Goal: Task Accomplishment & Management: Manage account settings

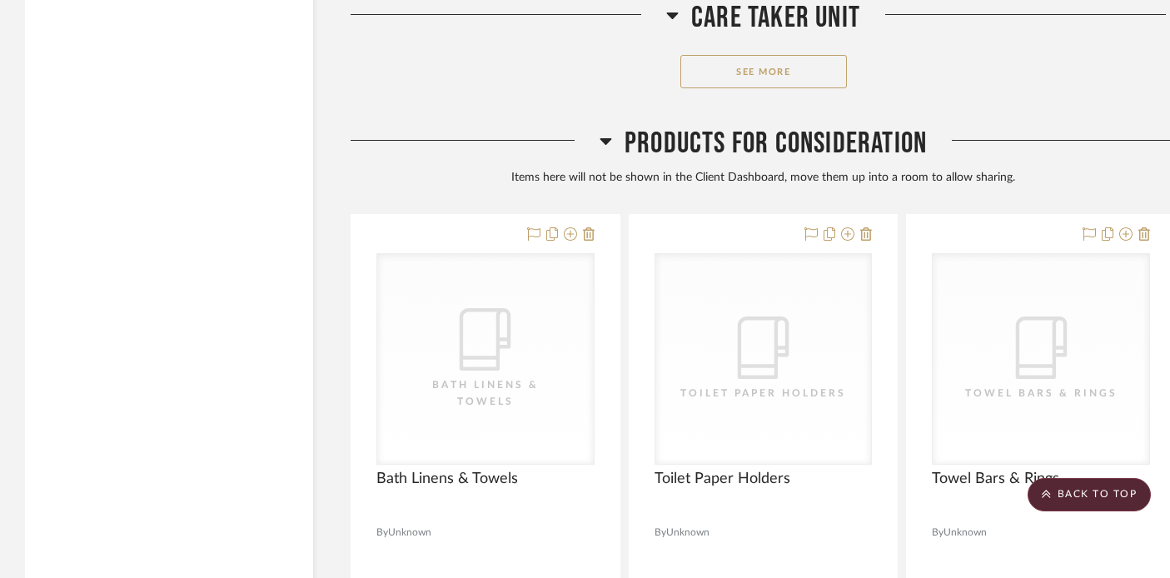
scroll to position [4153, 0]
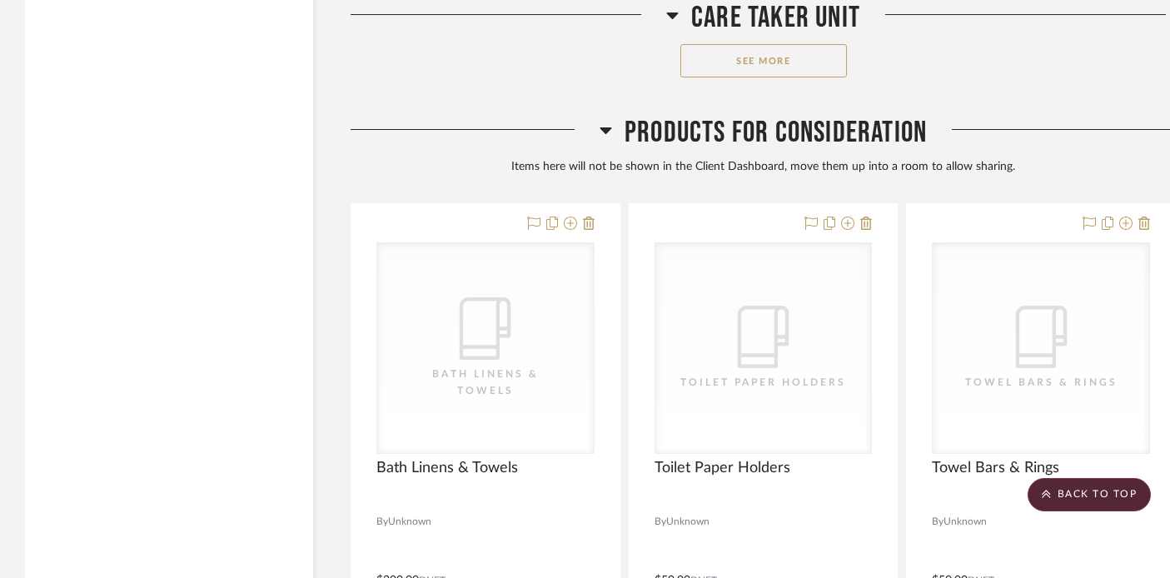
click at [704, 66] on button "See More" at bounding box center [764, 60] width 167 height 33
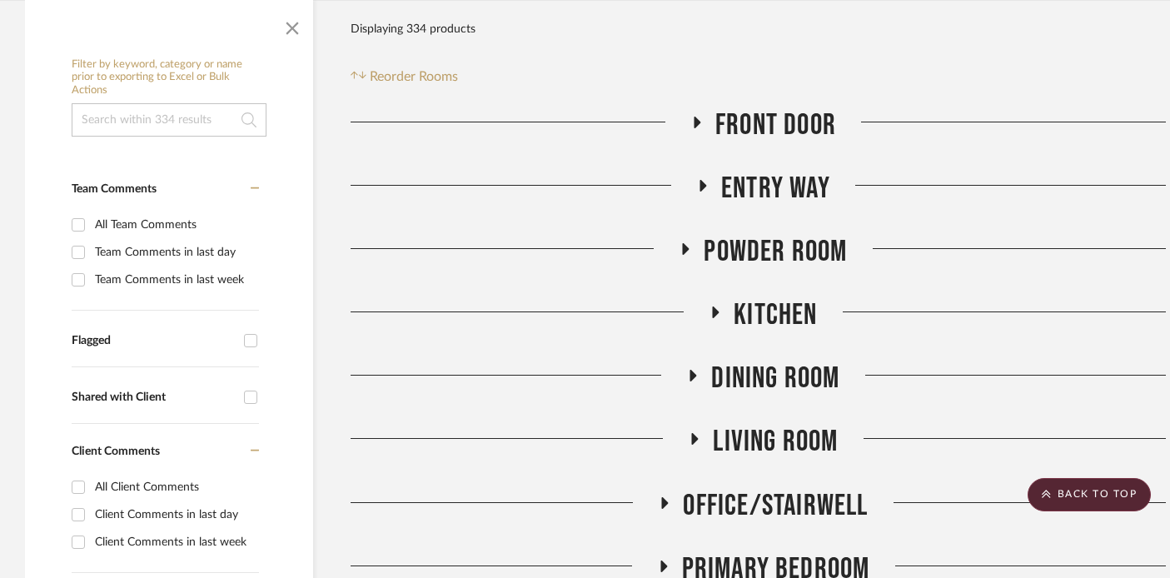
scroll to position [0, 0]
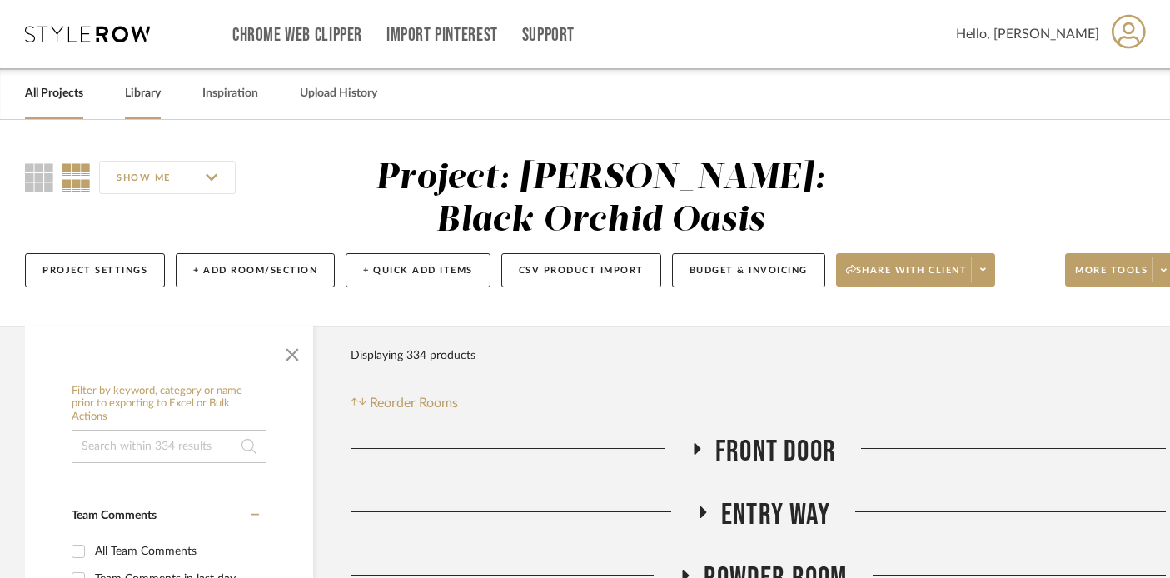
click at [155, 95] on link "Library" at bounding box center [143, 93] width 36 height 22
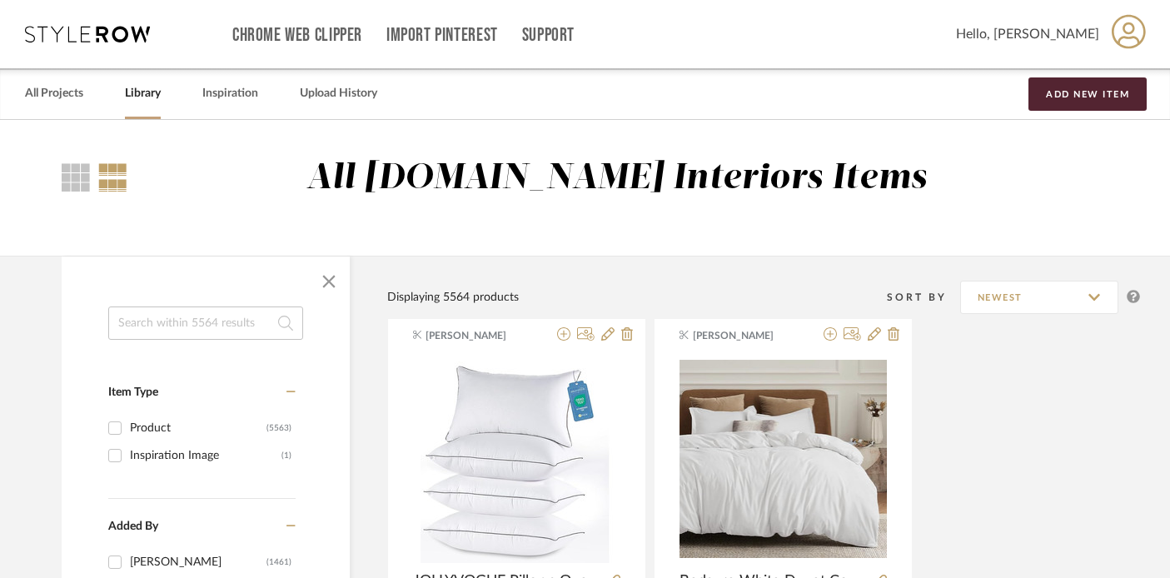
click at [177, 321] on input at bounding box center [205, 323] width 195 height 33
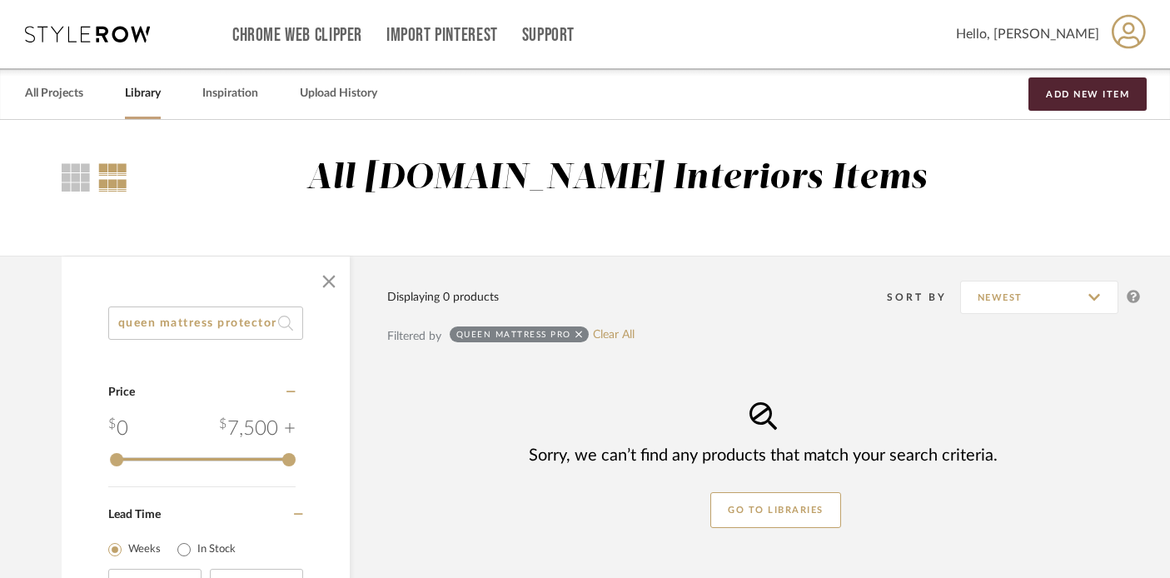
scroll to position [0, 2]
drag, startPoint x: 152, startPoint y: 327, endPoint x: 74, endPoint y: 322, distance: 78.5
click at [74, 322] on div "queen mattress protector Category Price 0 7,500 + 0 7500 Lead Time Weeks In Sto…" at bounding box center [206, 476] width 288 height 339
type input "mattress protector"
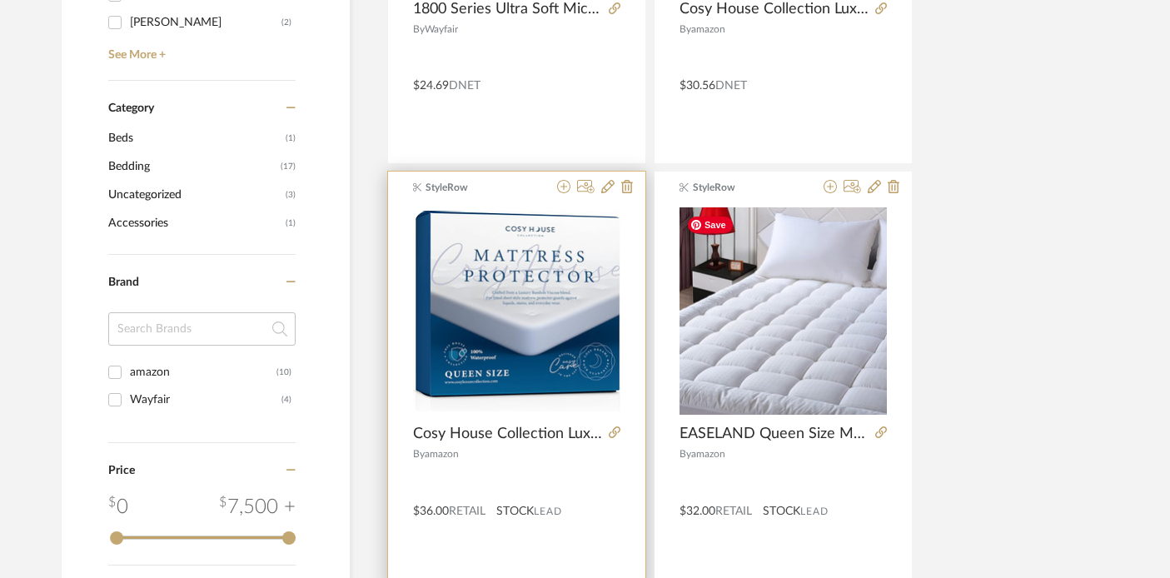
scroll to position [645, 0]
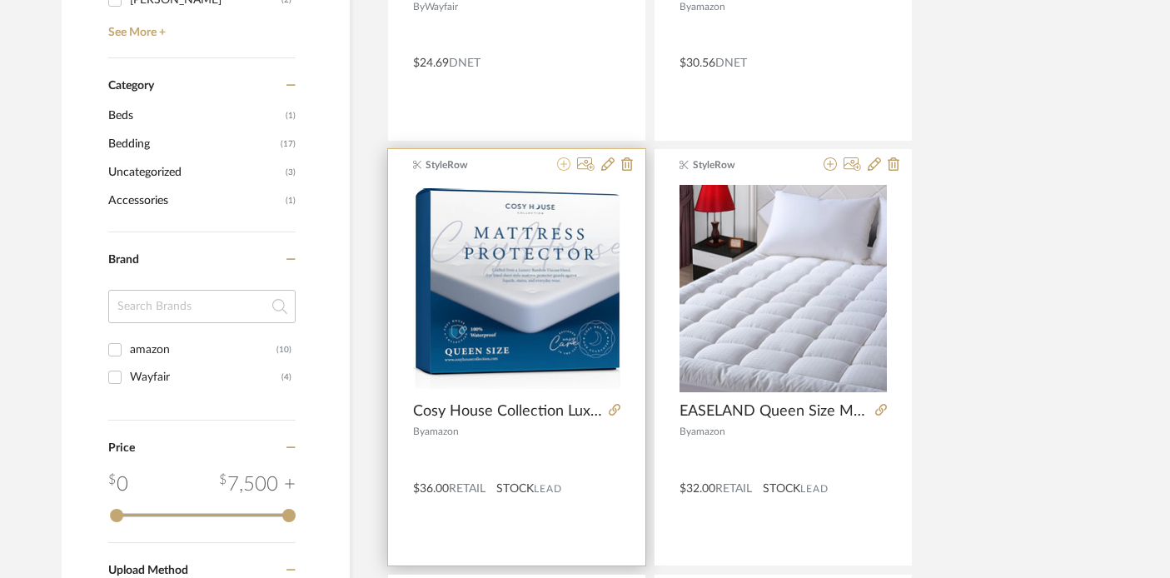
click at [561, 162] on icon at bounding box center [563, 163] width 13 height 13
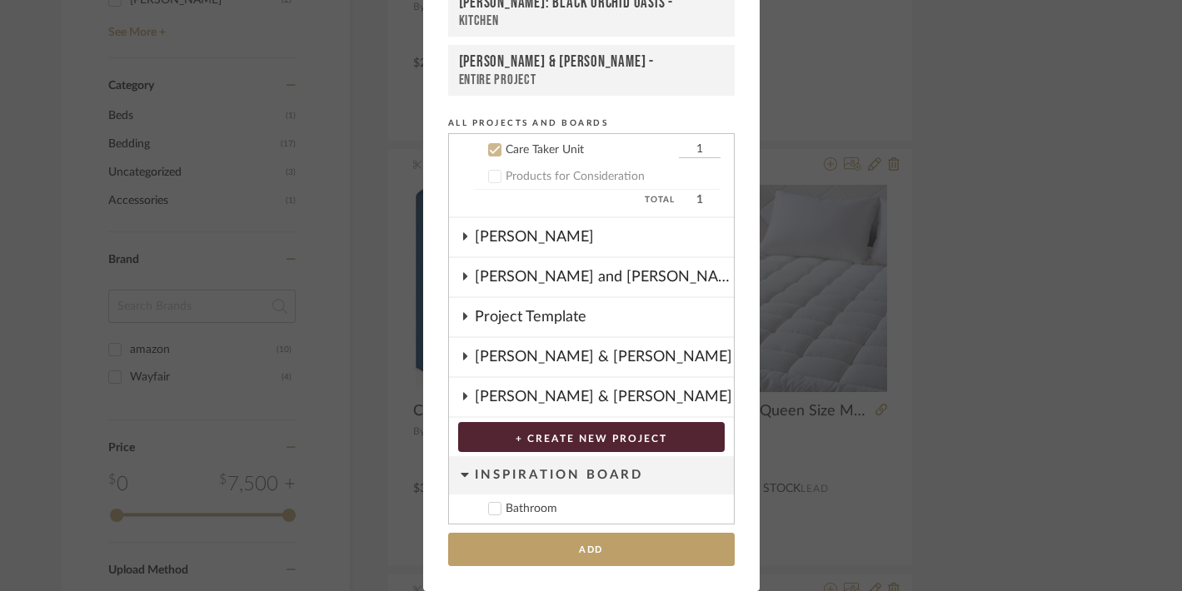
scroll to position [761, 0]
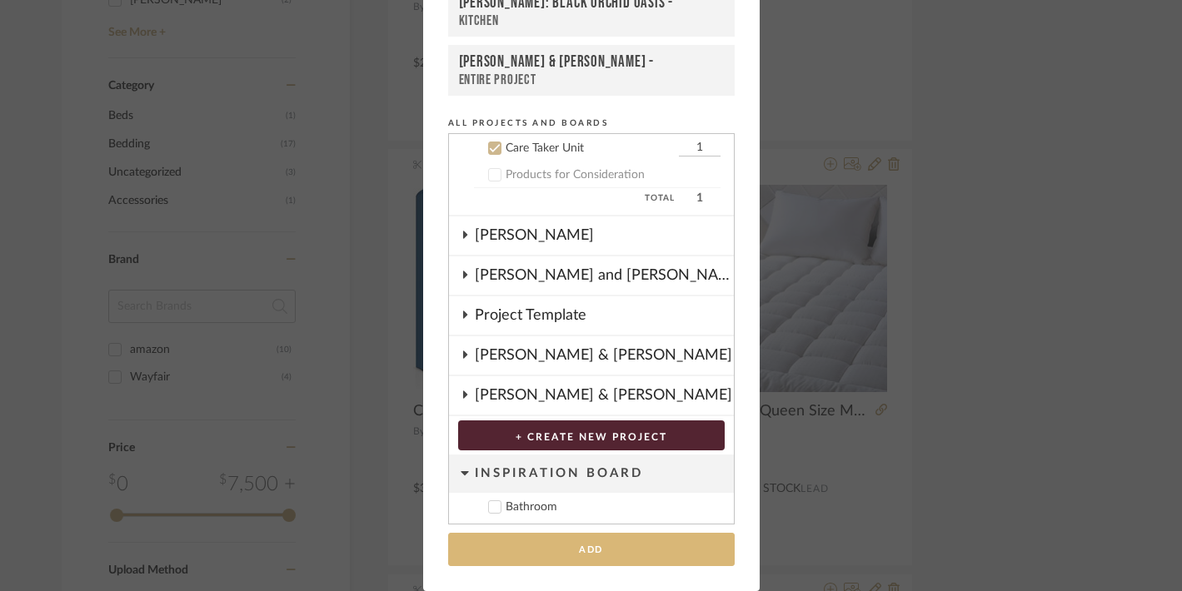
click at [585, 544] on button "Add" at bounding box center [591, 550] width 287 height 34
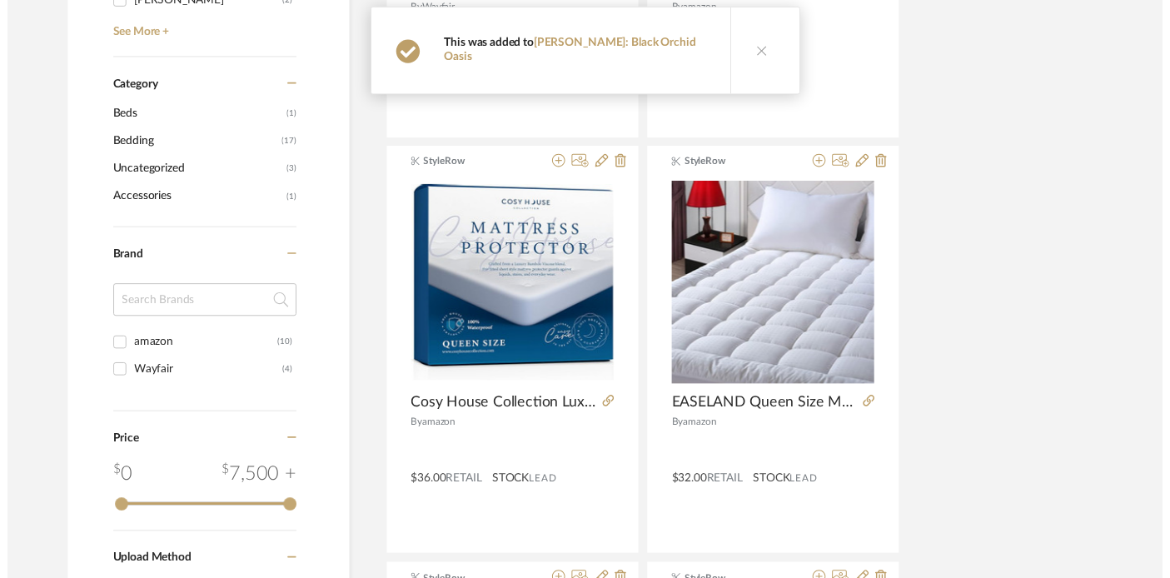
scroll to position [645, 0]
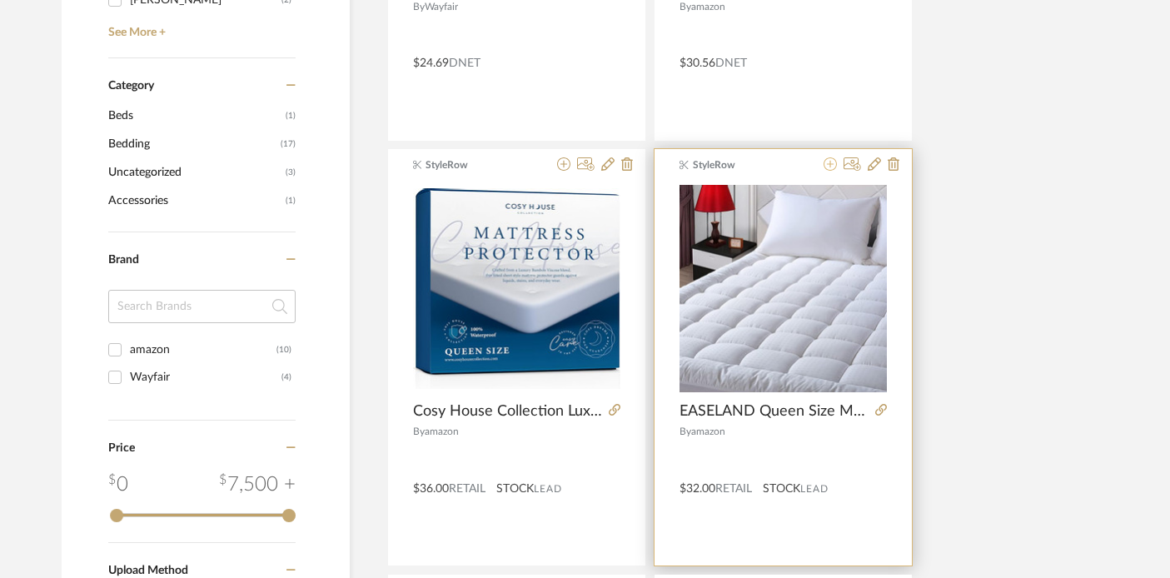
click at [830, 162] on icon at bounding box center [830, 163] width 13 height 13
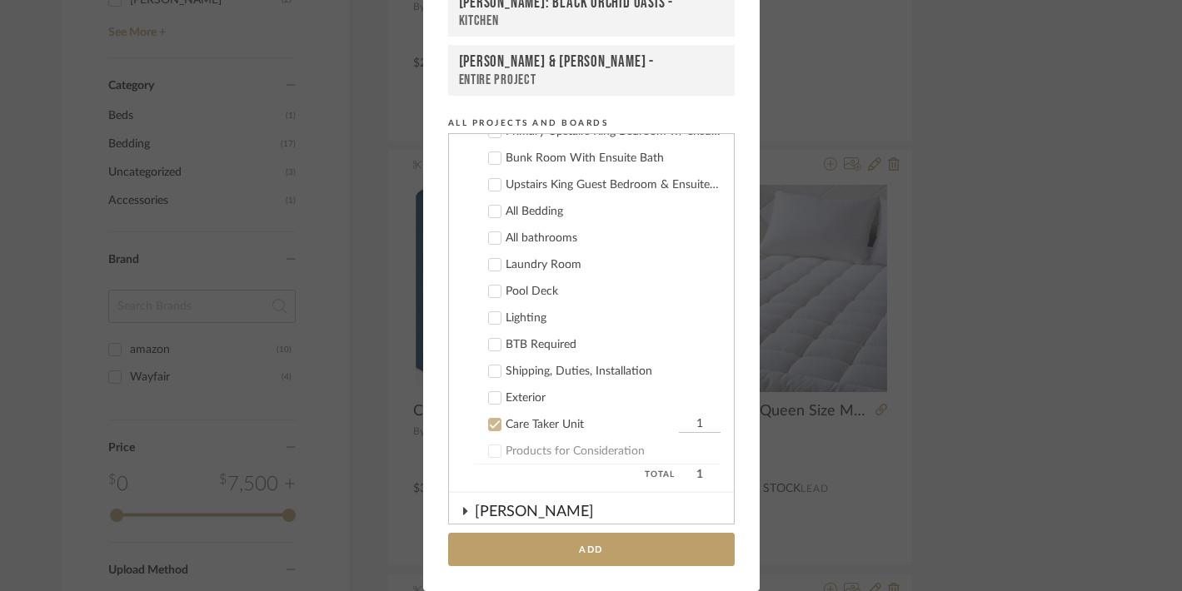
scroll to position [473, 0]
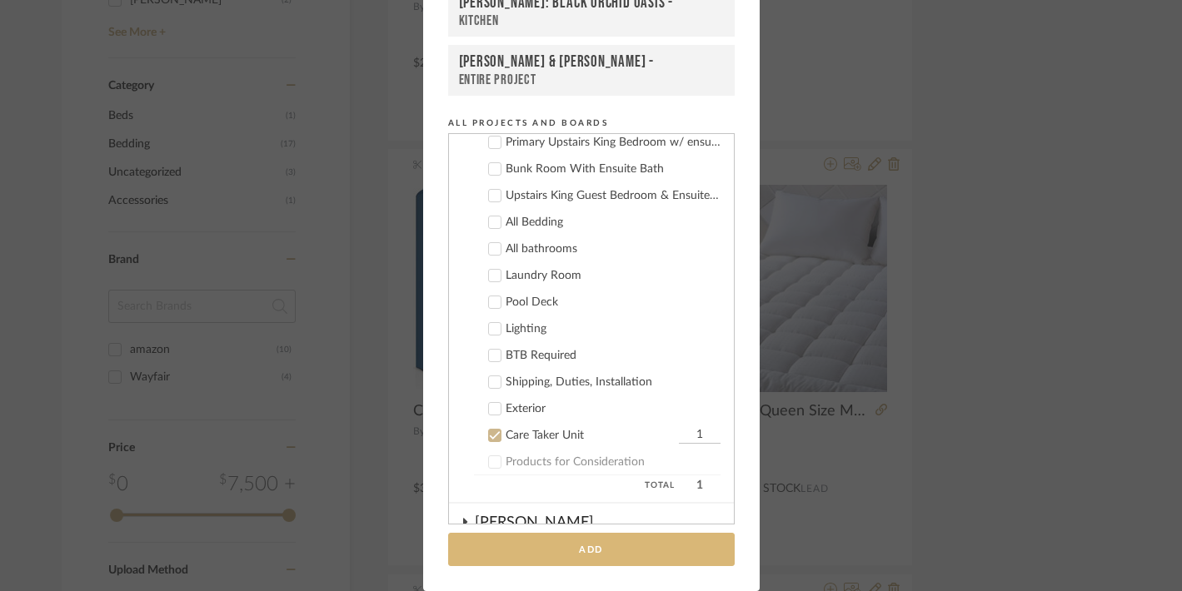
click at [541, 553] on button "Add" at bounding box center [591, 550] width 287 height 34
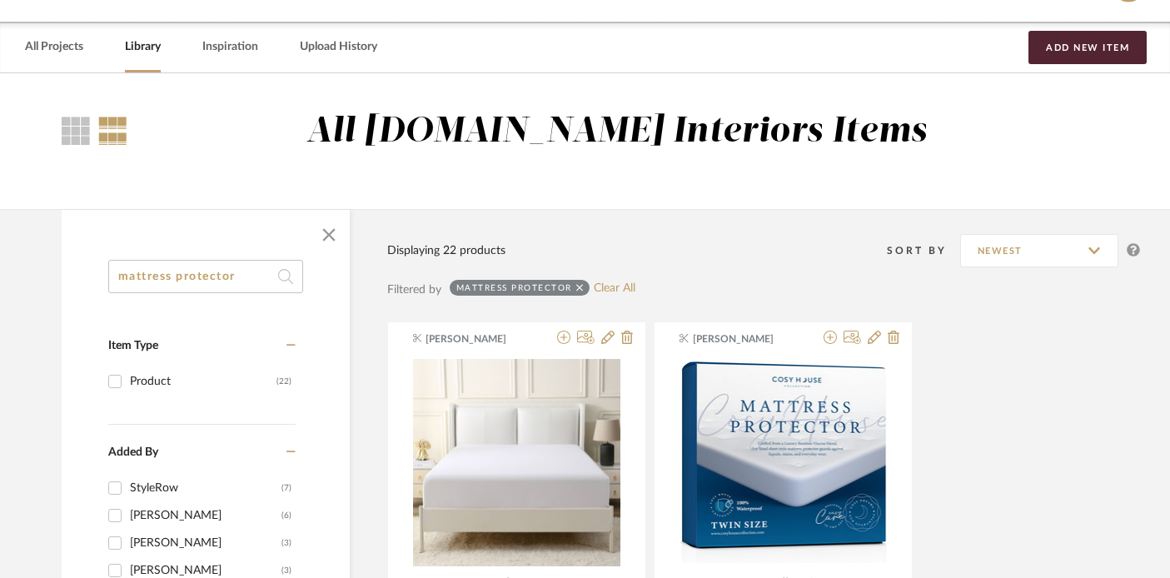
scroll to position [0, 0]
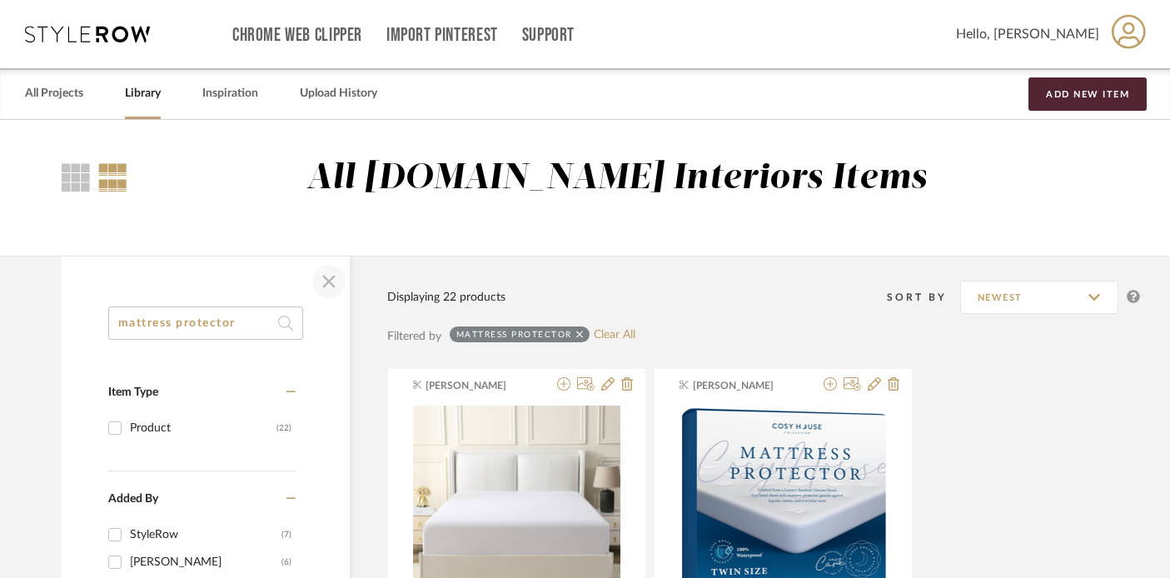
click at [327, 282] on span "button" at bounding box center [329, 282] width 40 height 40
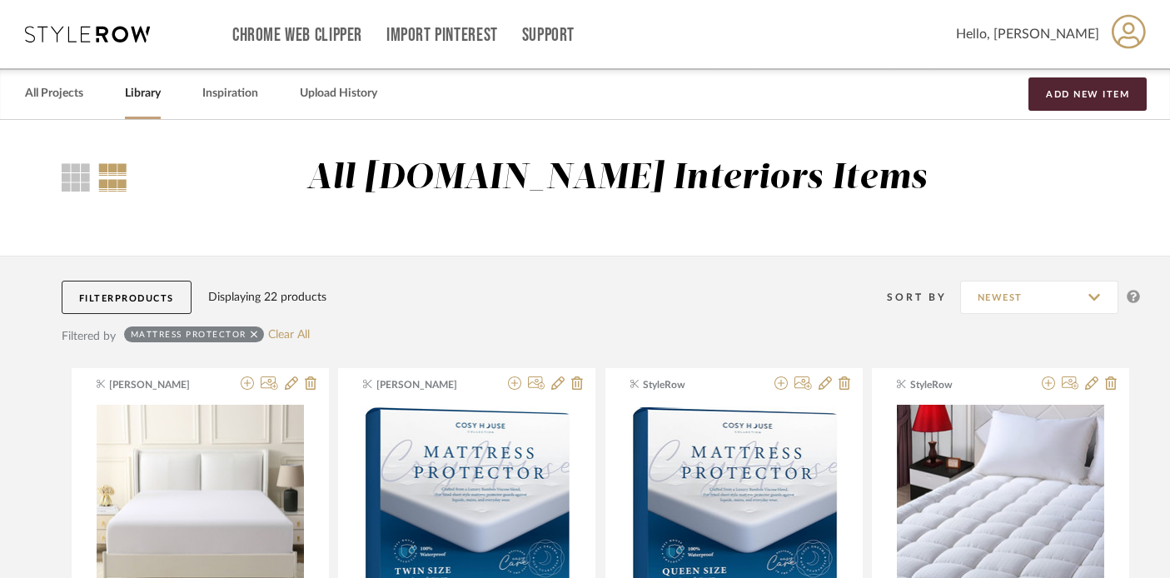
click at [137, 99] on link "Library" at bounding box center [143, 93] width 36 height 22
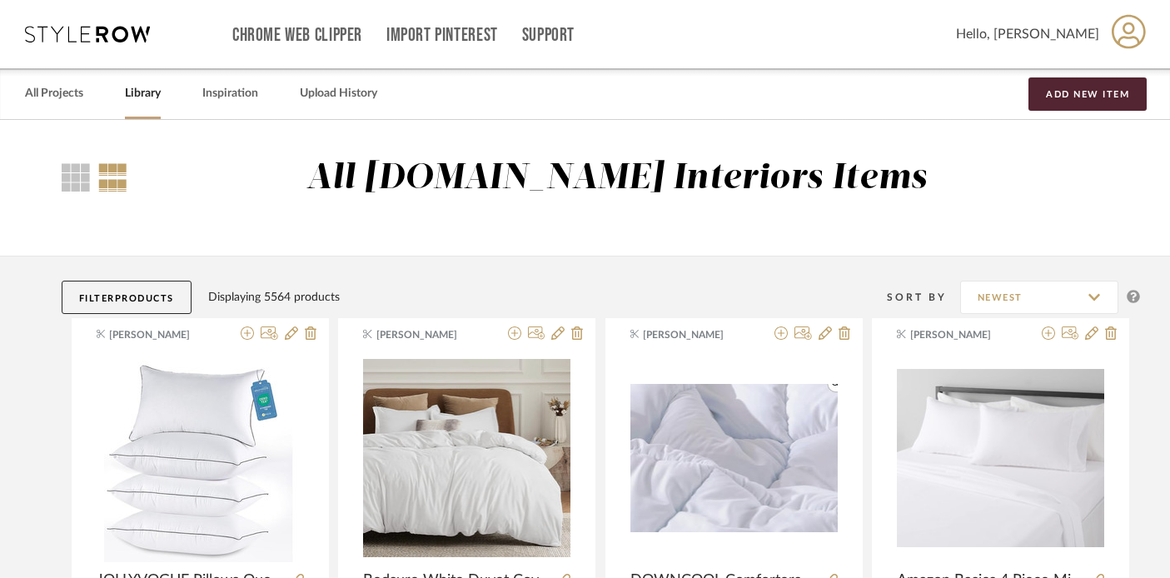
click at [145, 106] on div "Library" at bounding box center [143, 93] width 36 height 51
click at [145, 96] on link "Library" at bounding box center [143, 93] width 36 height 22
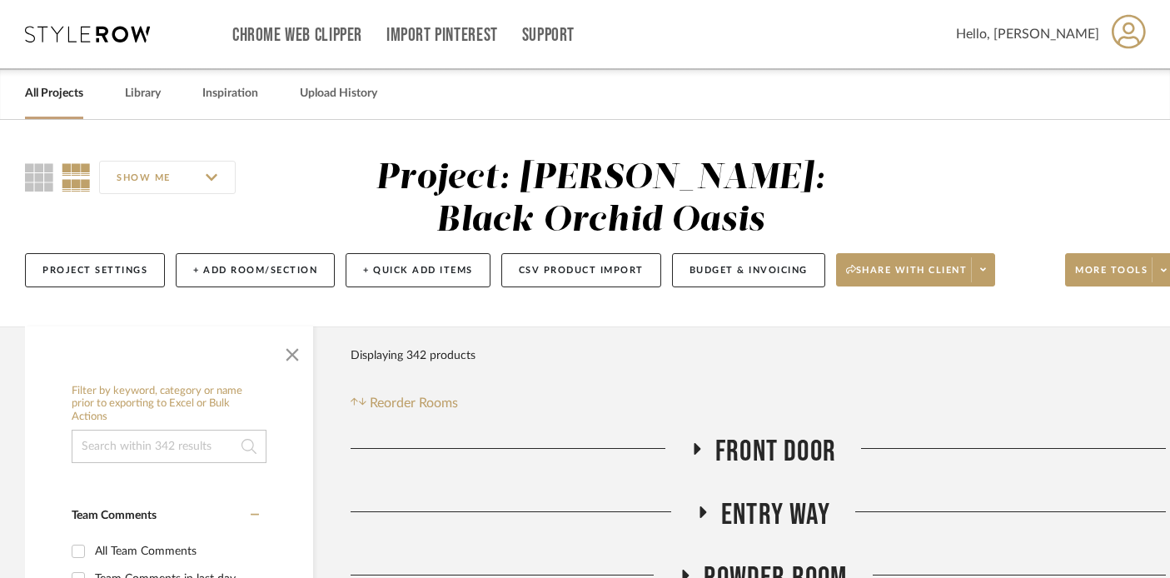
click at [165, 447] on input at bounding box center [169, 446] width 195 height 33
type input "towel set"
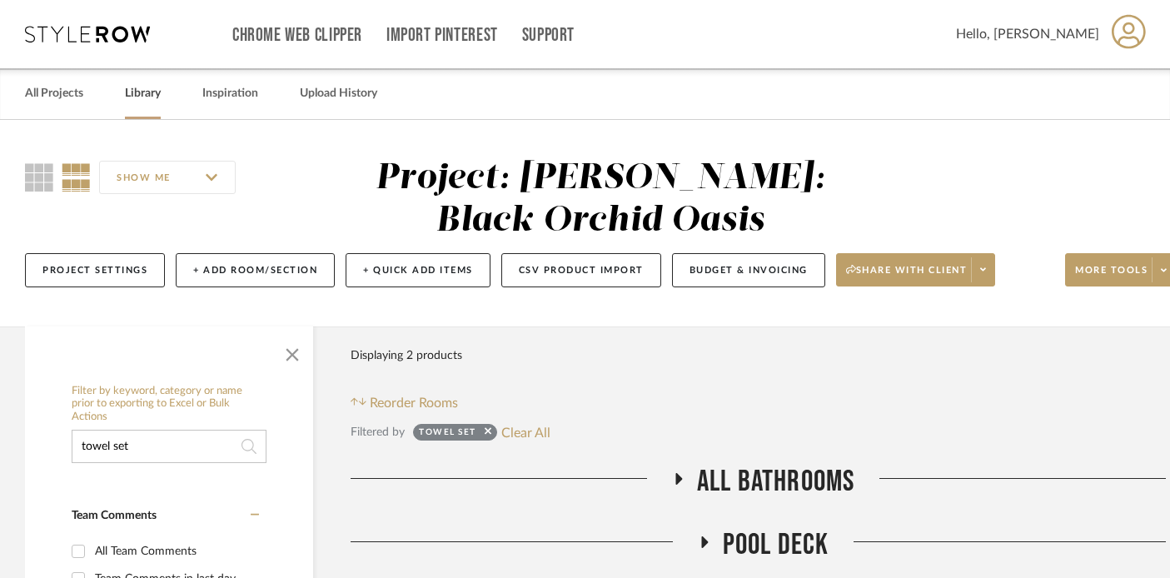
click at [141, 94] on link "Library" at bounding box center [143, 93] width 36 height 22
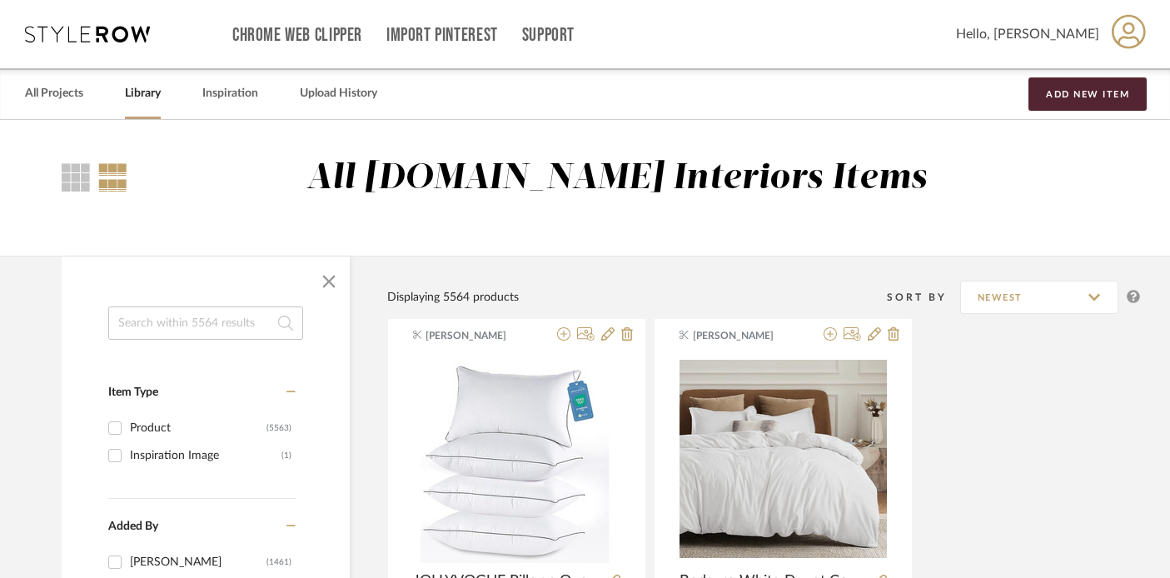
click at [167, 317] on input at bounding box center [205, 323] width 195 height 33
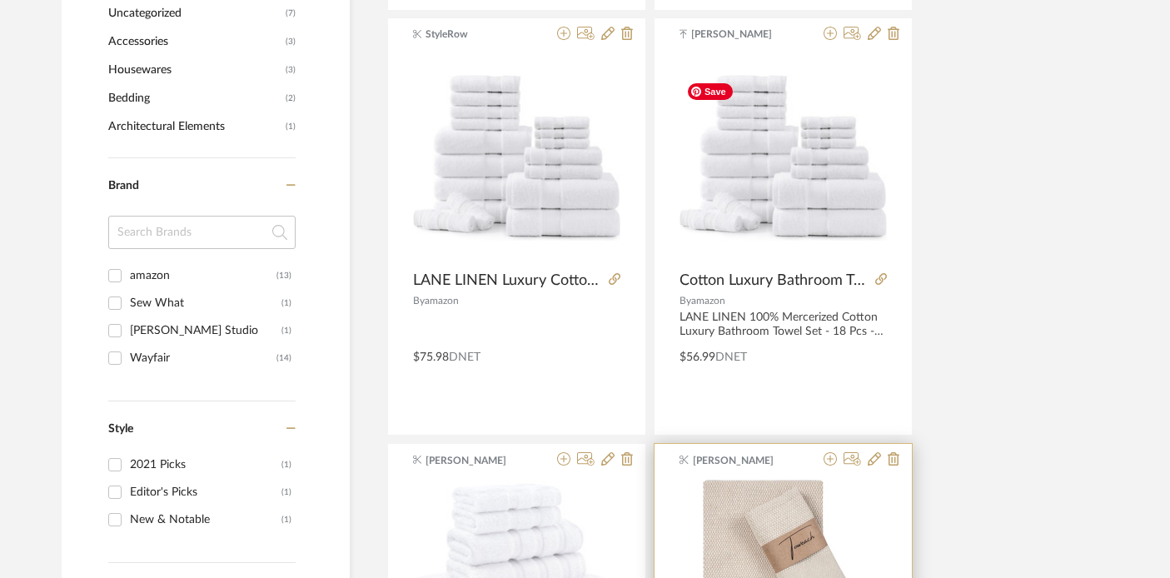
scroll to position [760, 0]
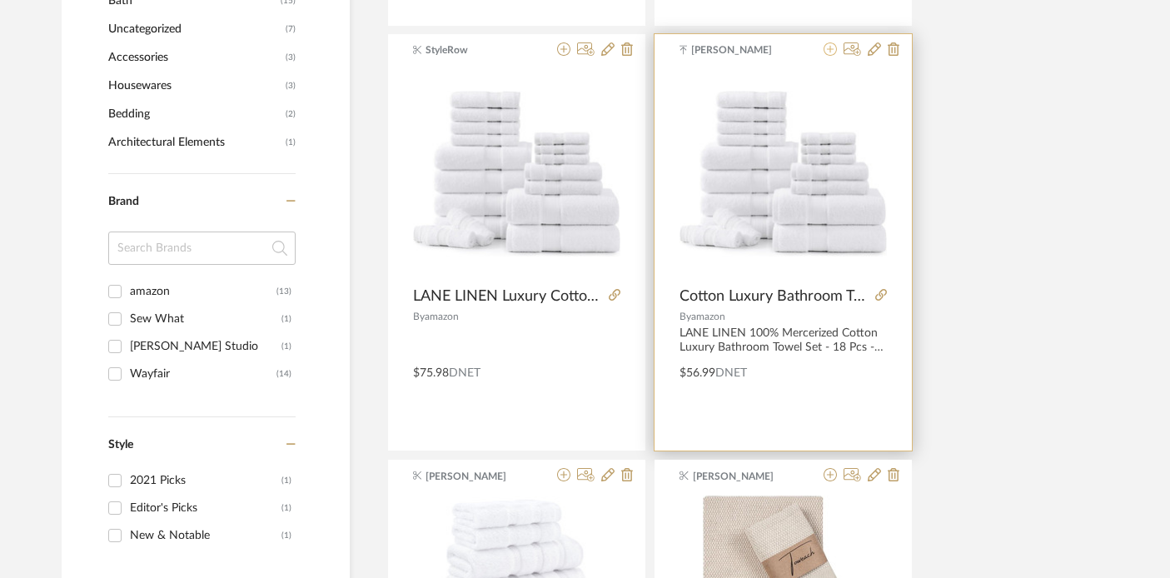
type input "towel set"
click at [833, 52] on icon at bounding box center [830, 48] width 13 height 13
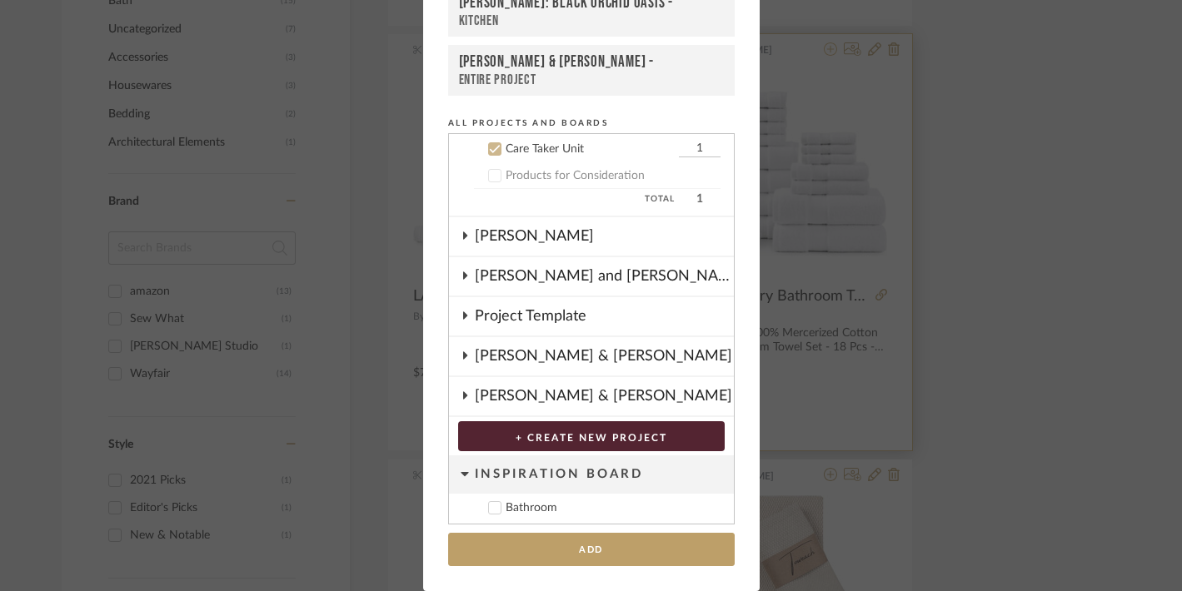
scroll to position [761, 0]
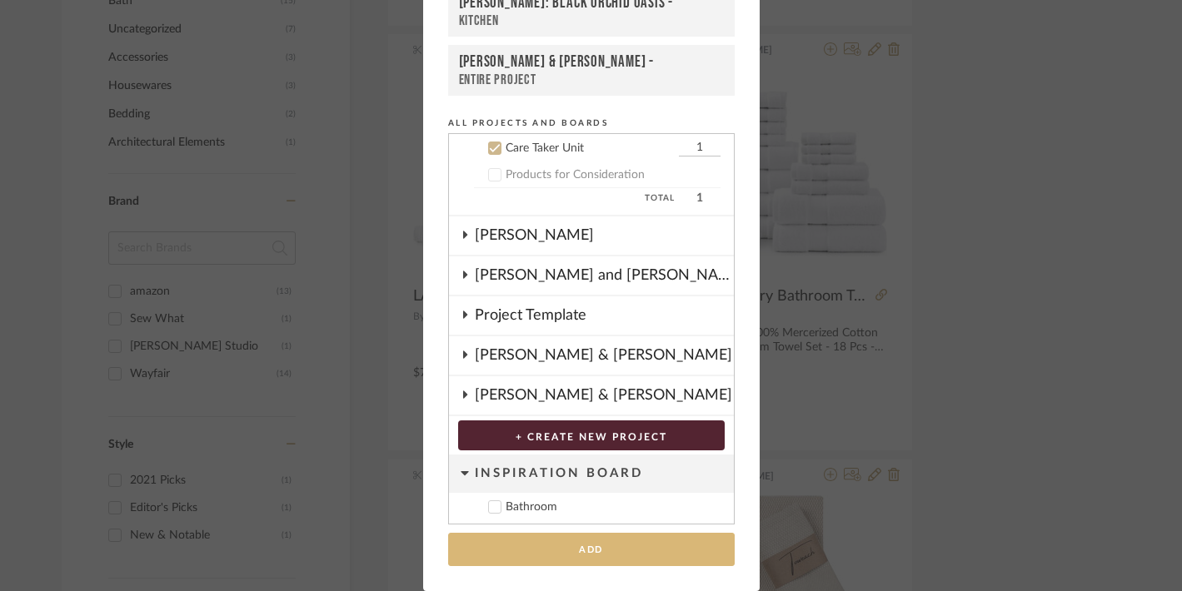
click at [580, 546] on button "Add" at bounding box center [591, 550] width 287 height 34
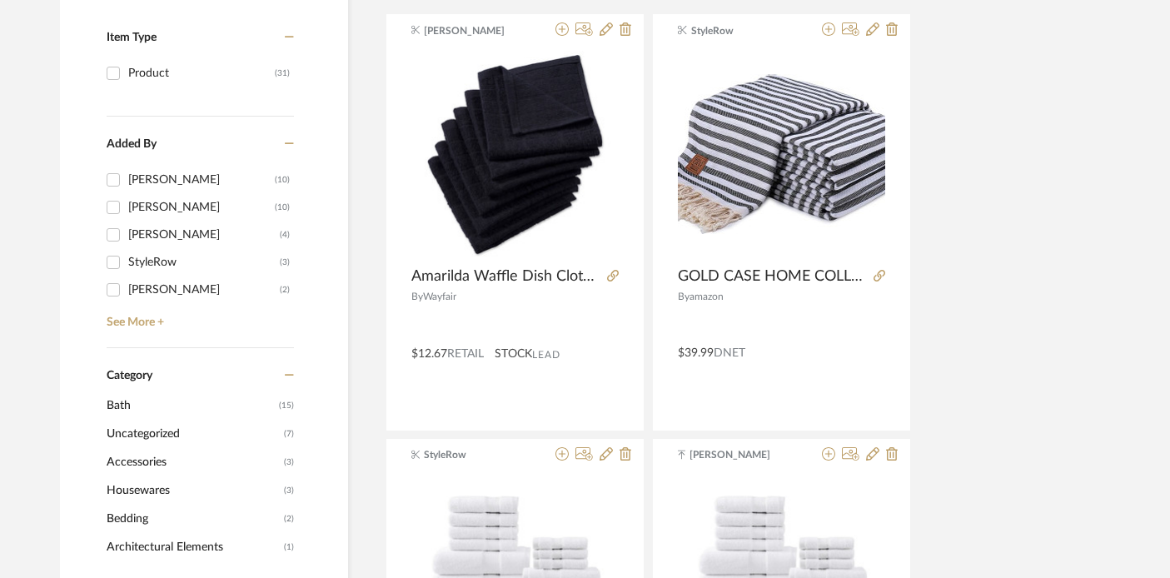
scroll to position [0, 2]
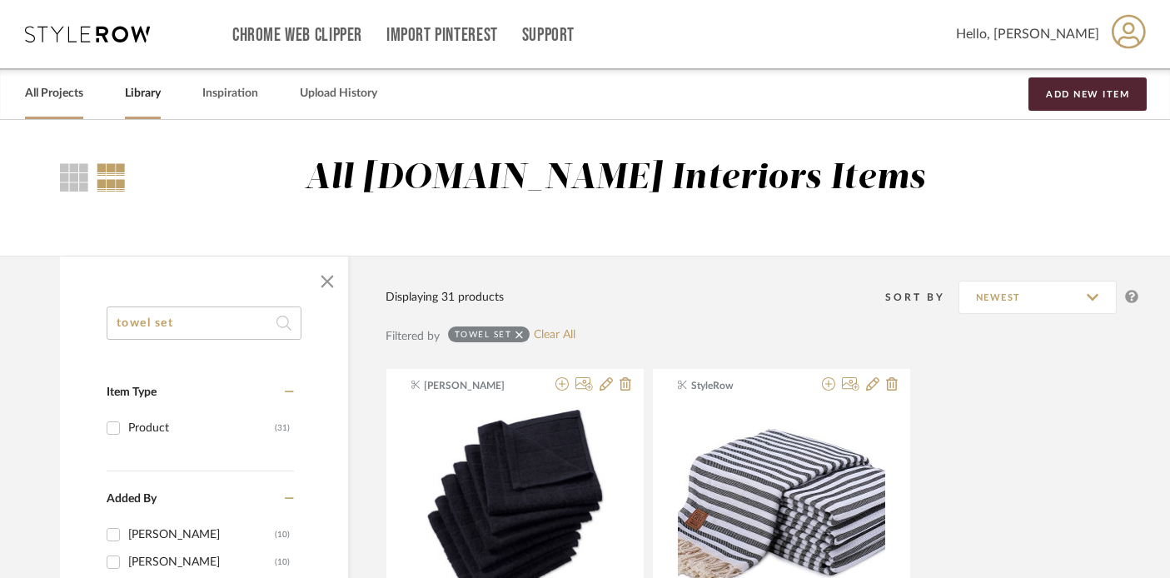
click at [34, 88] on link "All Projects" at bounding box center [54, 93] width 58 height 22
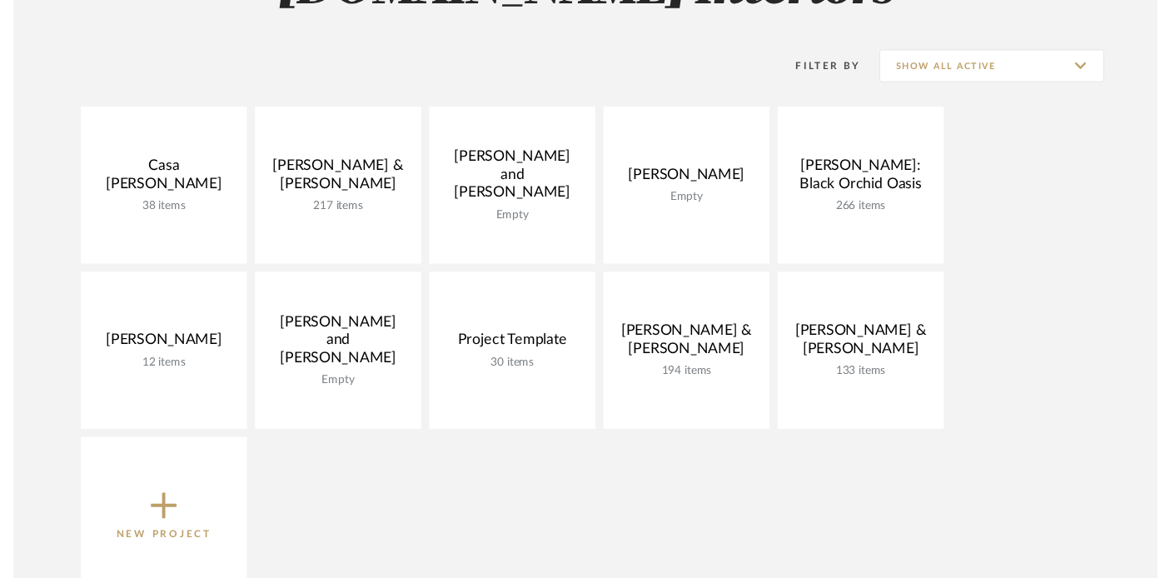
scroll to position [311, 0]
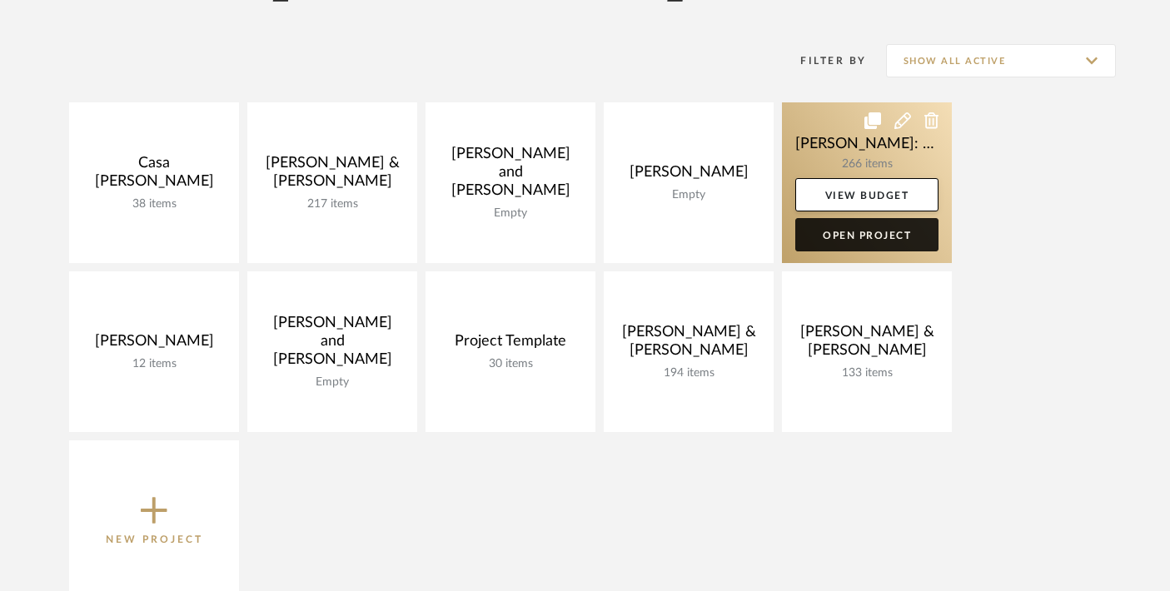
click at [845, 243] on link "Open Project" at bounding box center [867, 234] width 143 height 33
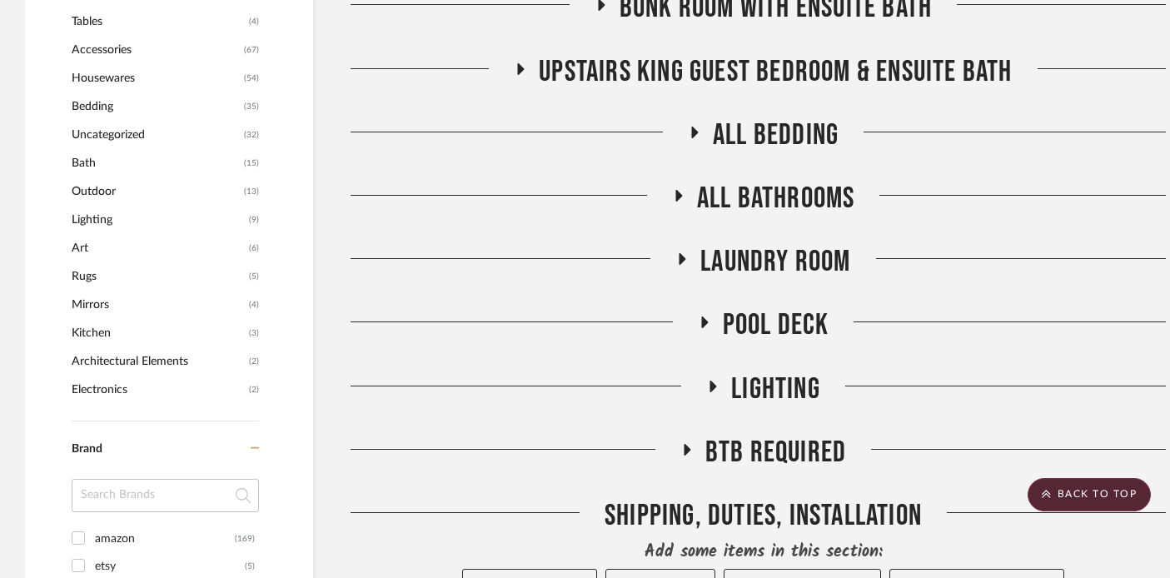
scroll to position [1115, 0]
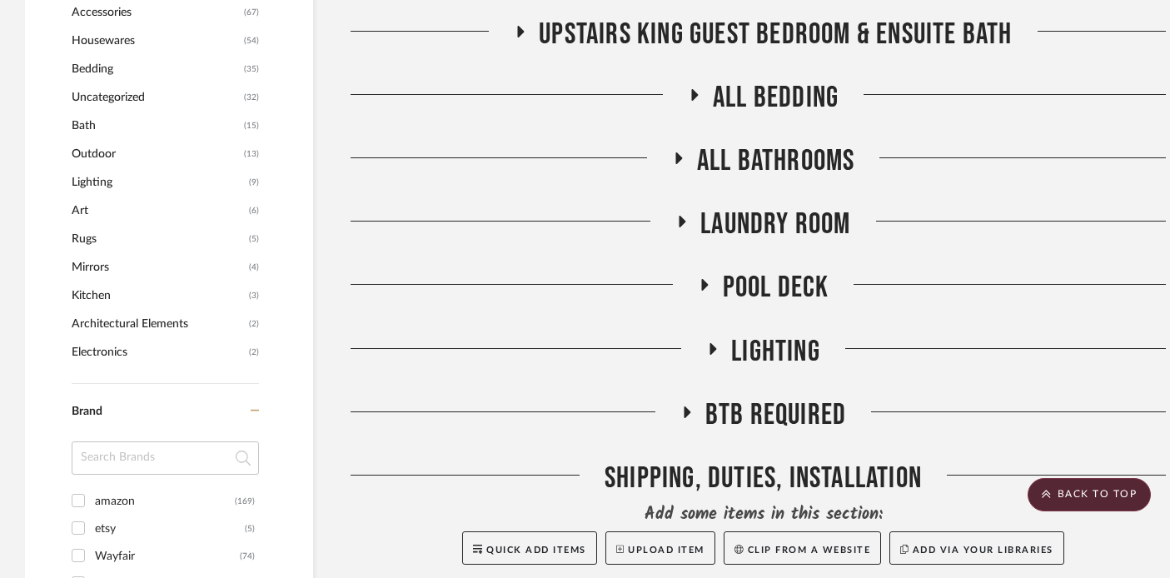
click at [694, 409] on icon at bounding box center [686, 412] width 20 height 12
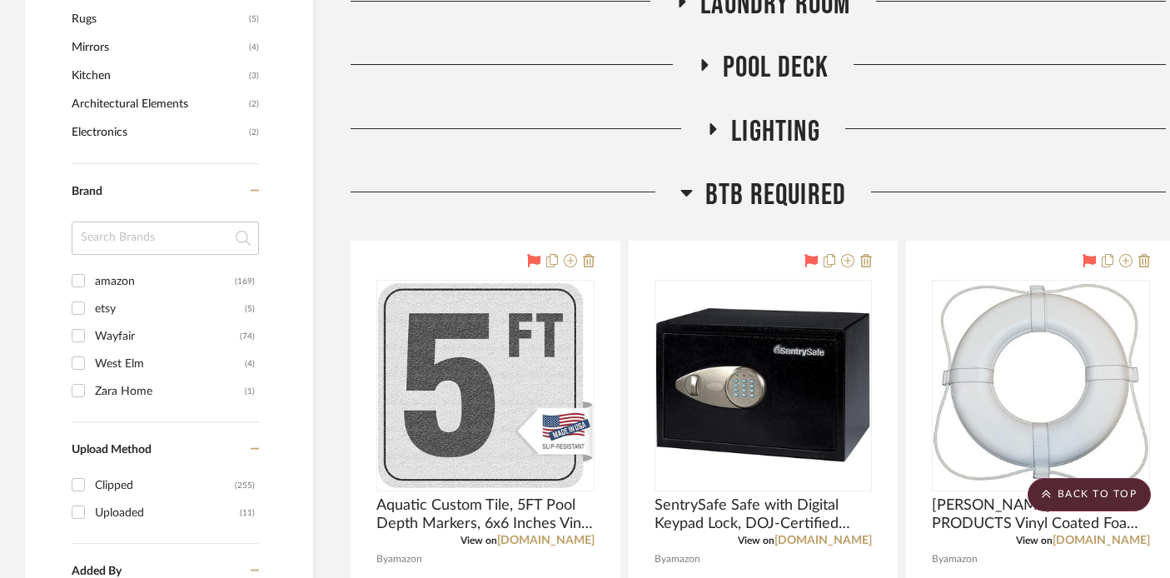
scroll to position [1328, 0]
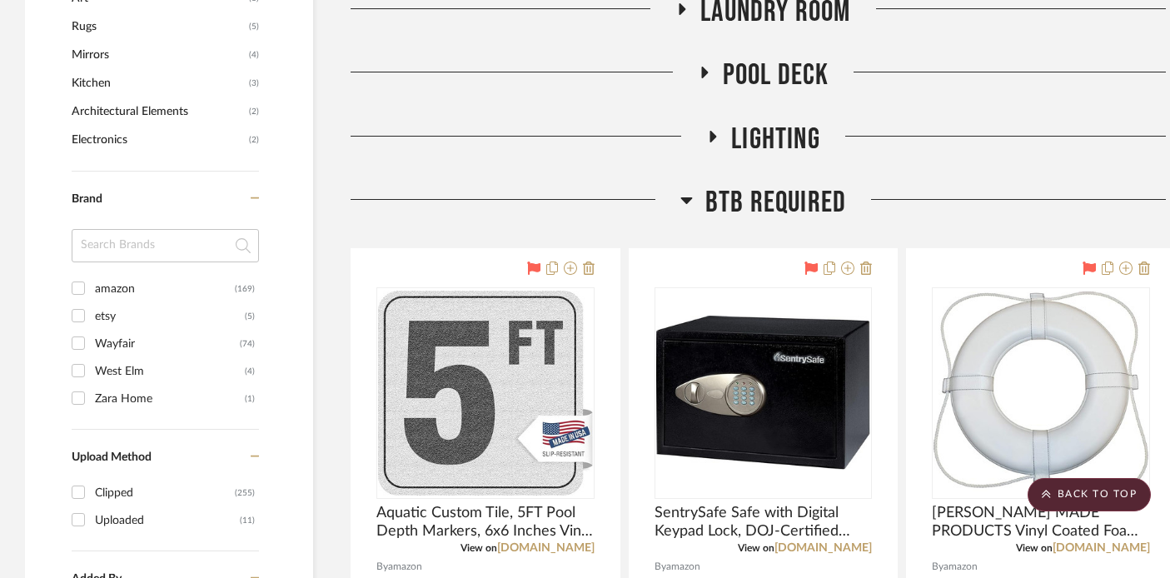
click at [686, 202] on icon at bounding box center [687, 200] width 12 height 7
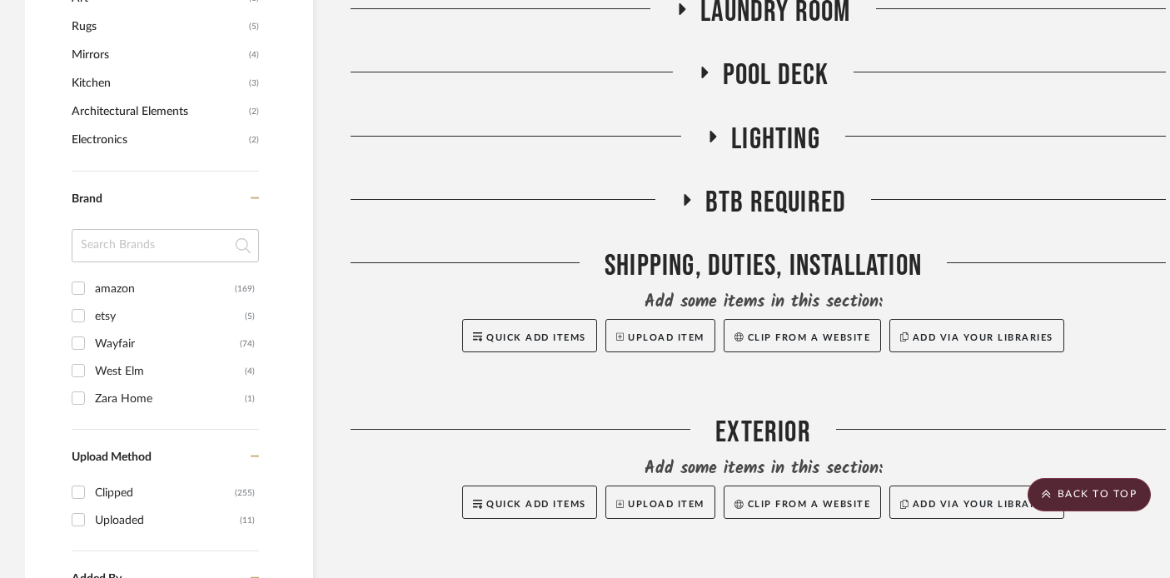
click at [686, 202] on icon at bounding box center [687, 200] width 7 height 12
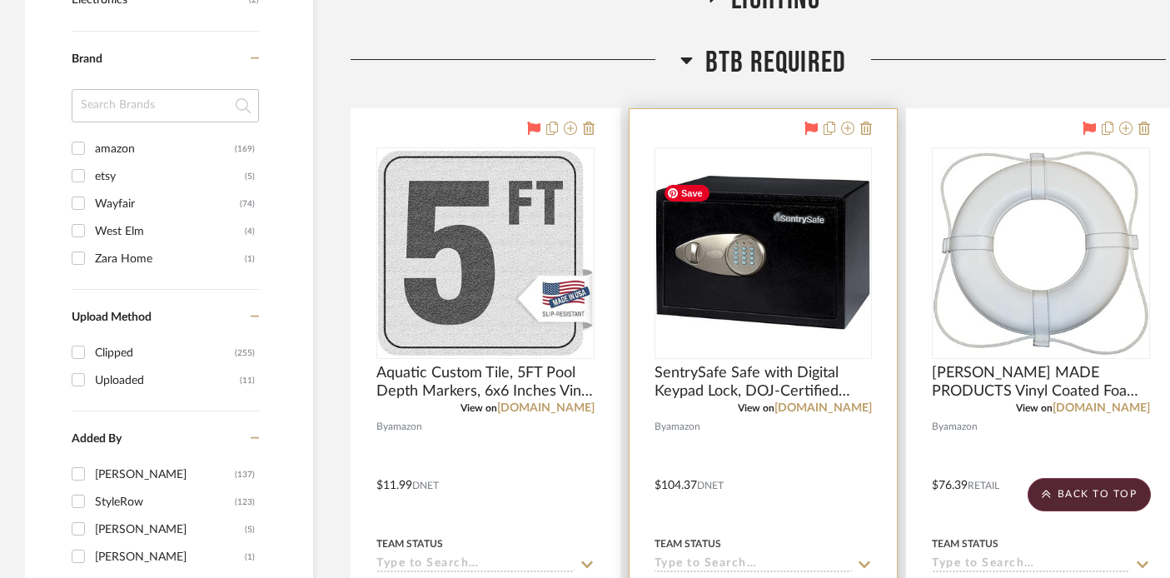
scroll to position [1429, 0]
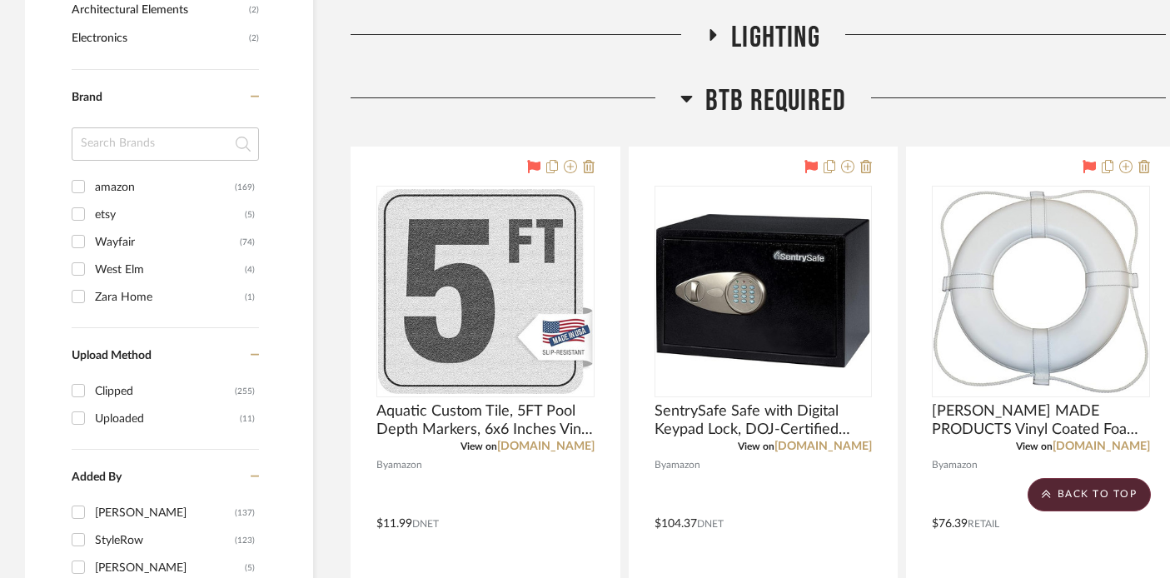
click at [683, 97] on icon at bounding box center [687, 99] width 12 height 7
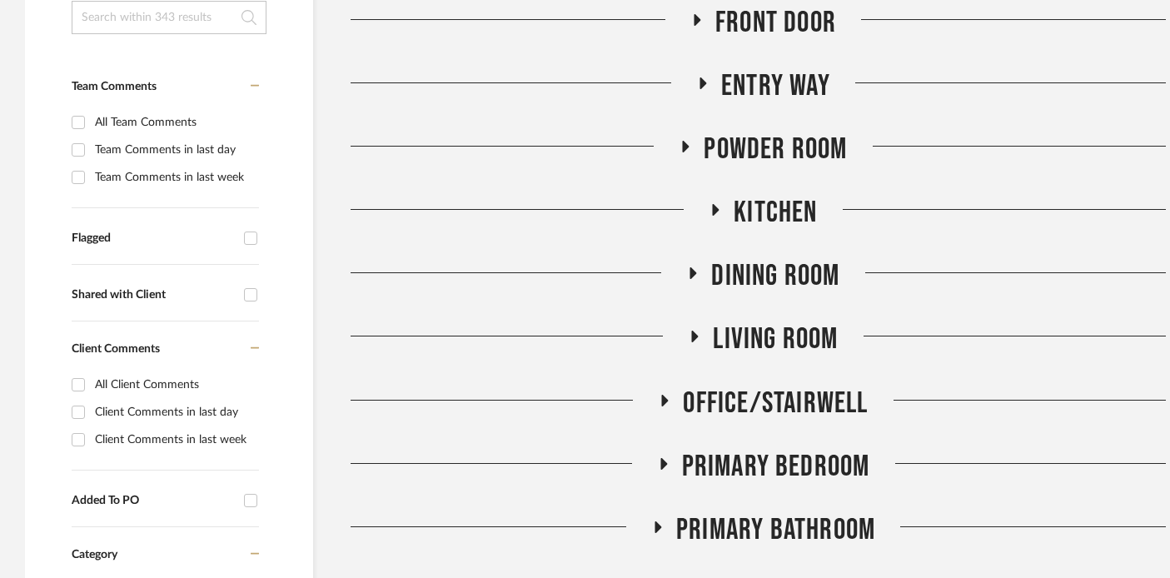
scroll to position [0, 0]
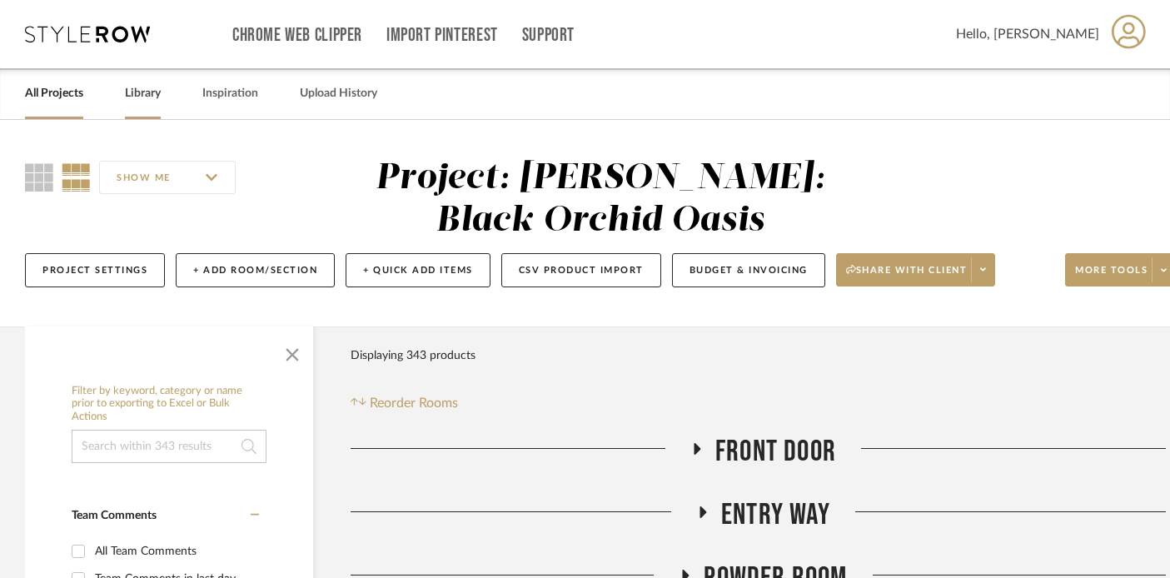
click at [133, 93] on link "Library" at bounding box center [143, 93] width 36 height 22
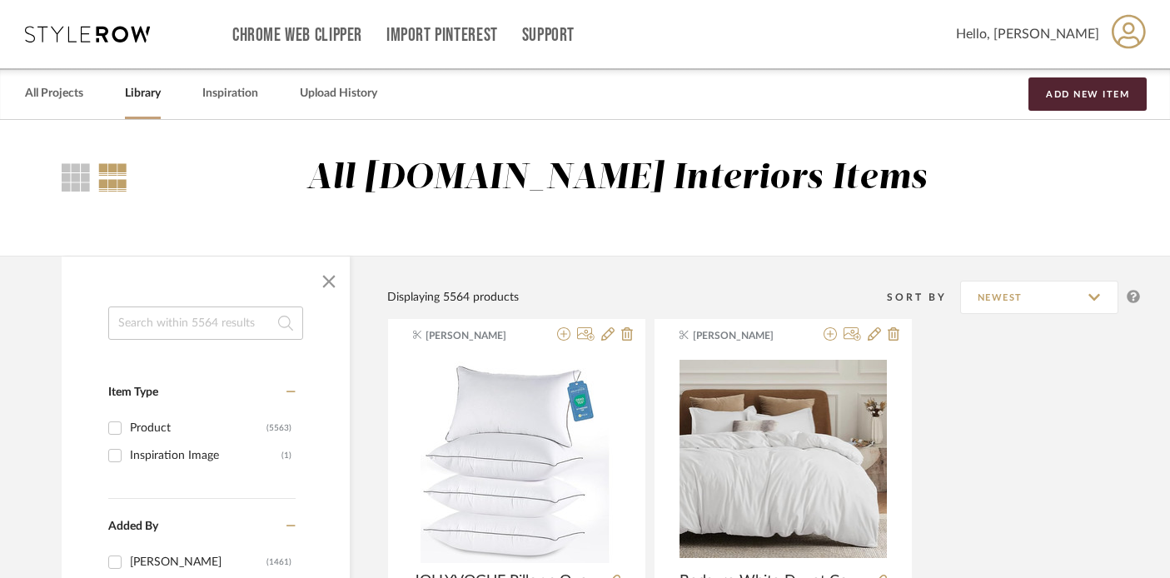
click at [218, 326] on input at bounding box center [205, 323] width 195 height 33
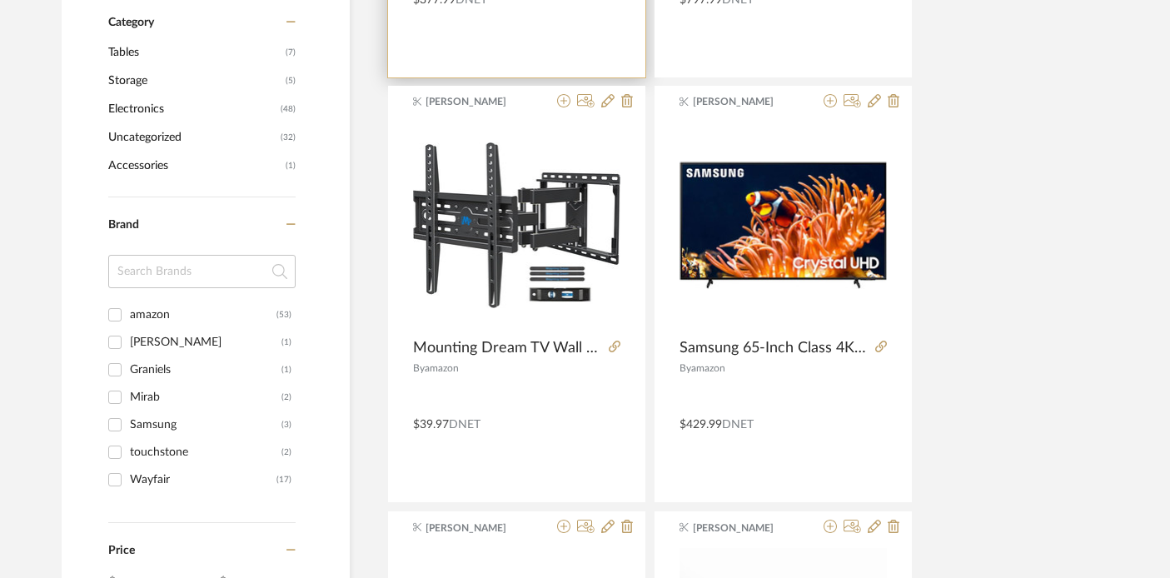
scroll to position [600, 0]
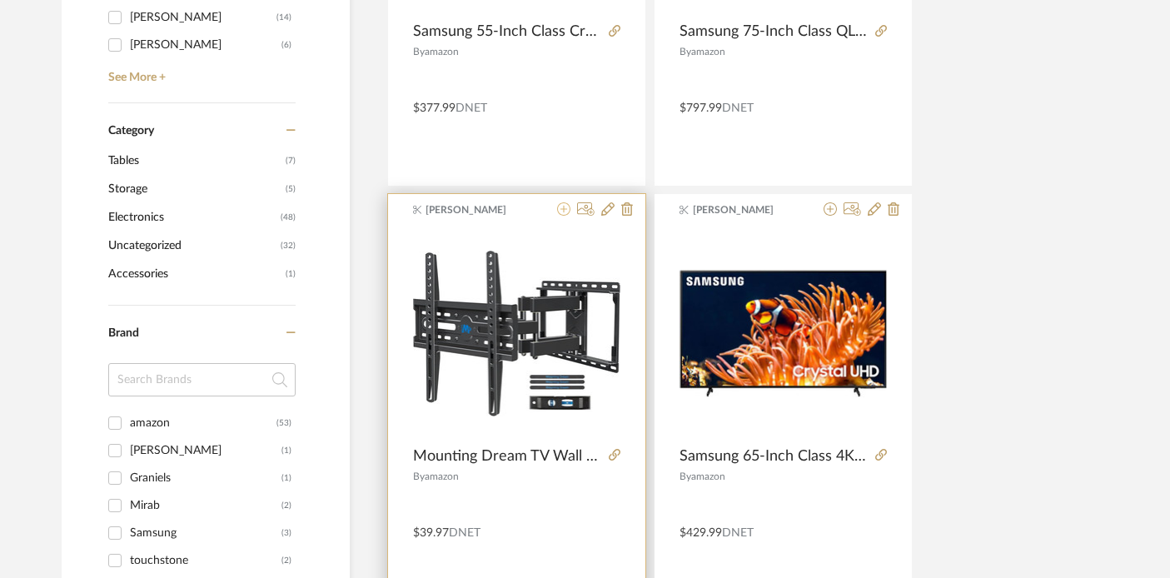
type input "tv"
click at [562, 207] on icon at bounding box center [563, 208] width 13 height 13
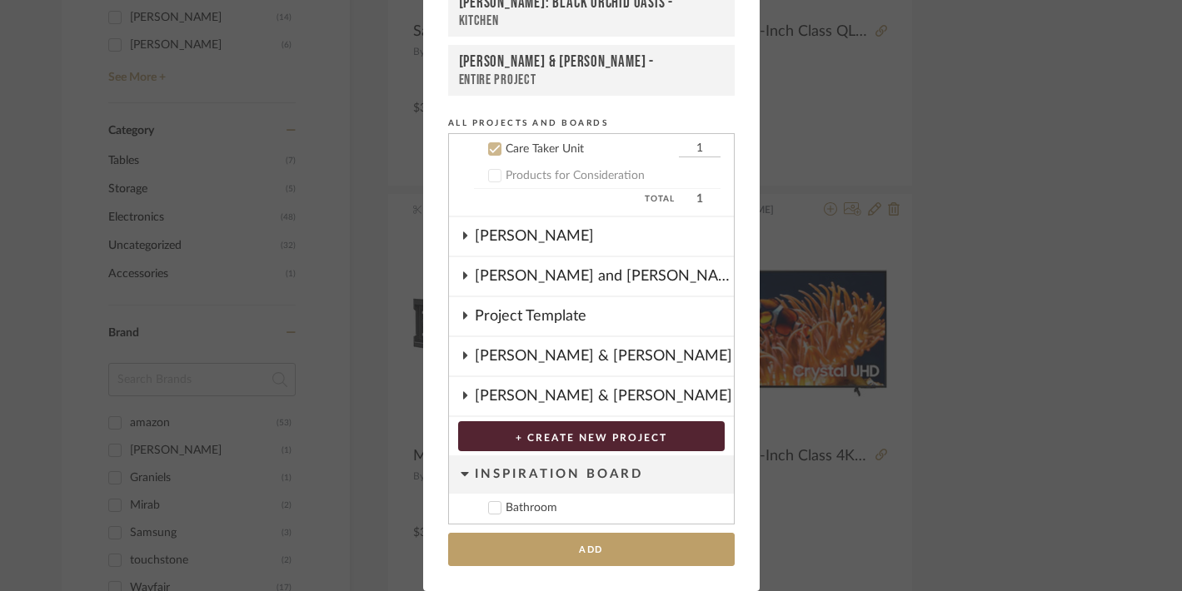
scroll to position [761, 0]
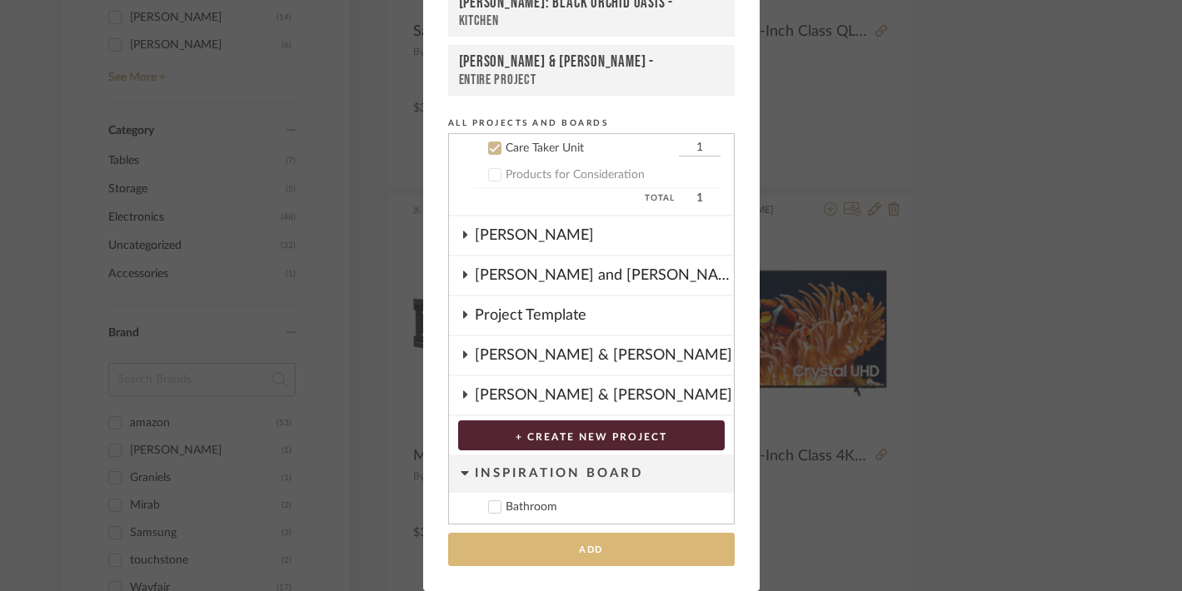
click at [549, 546] on button "Add" at bounding box center [591, 550] width 287 height 34
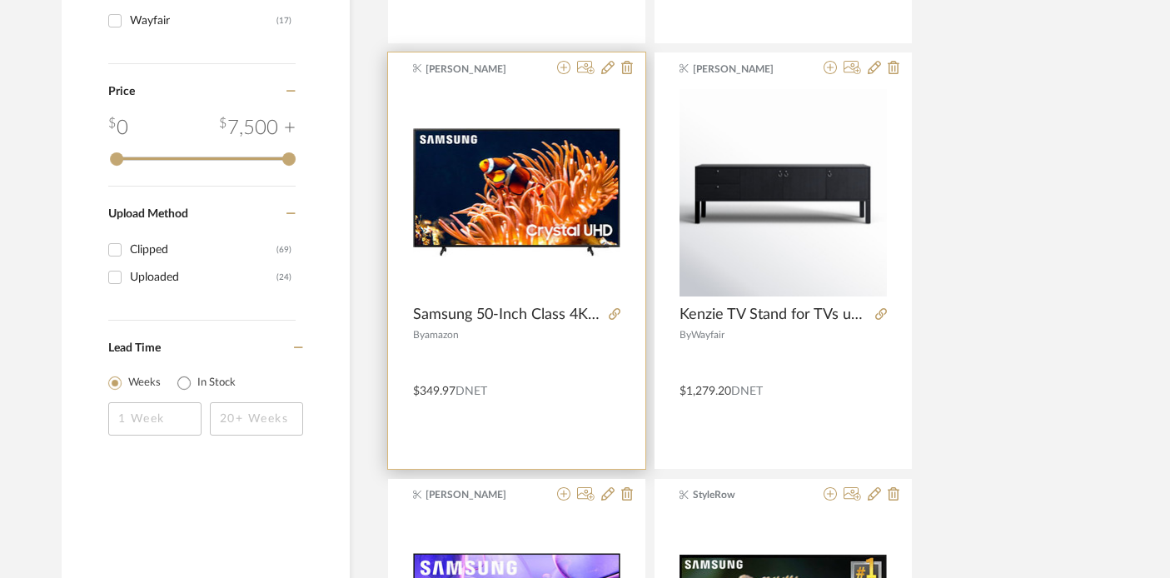
scroll to position [1154, 0]
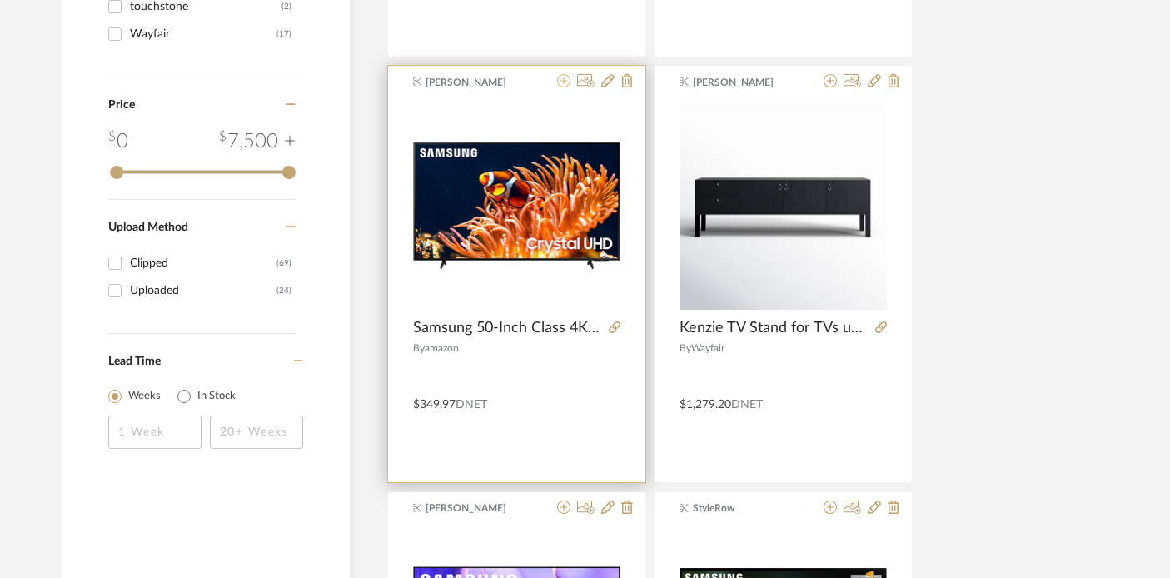
click at [559, 82] on icon at bounding box center [563, 80] width 13 height 13
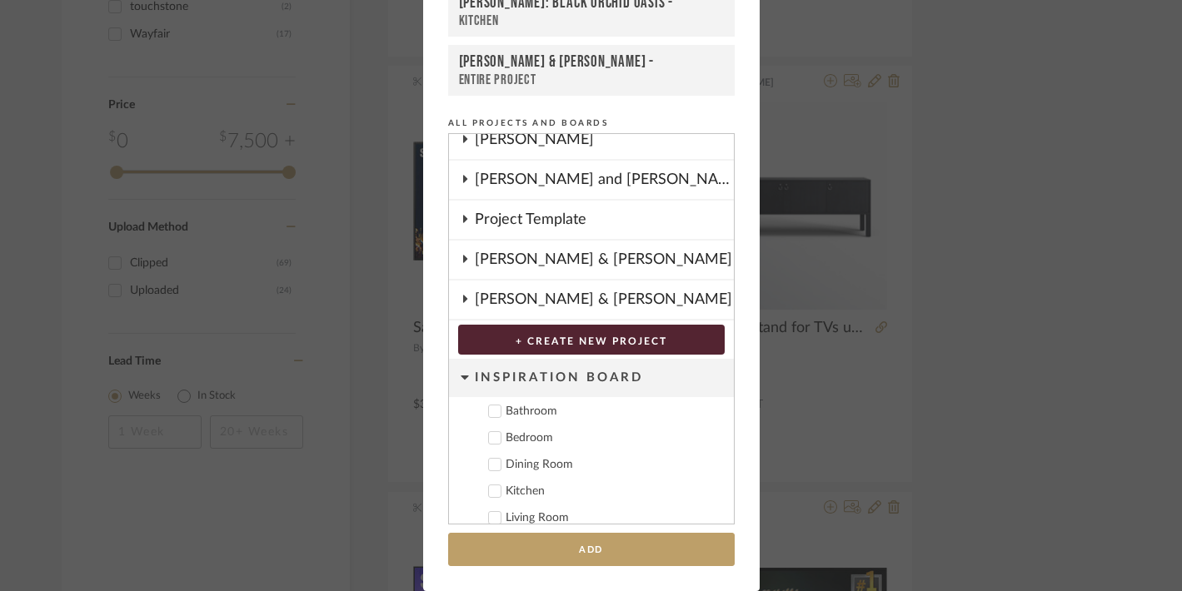
scroll to position [870, 0]
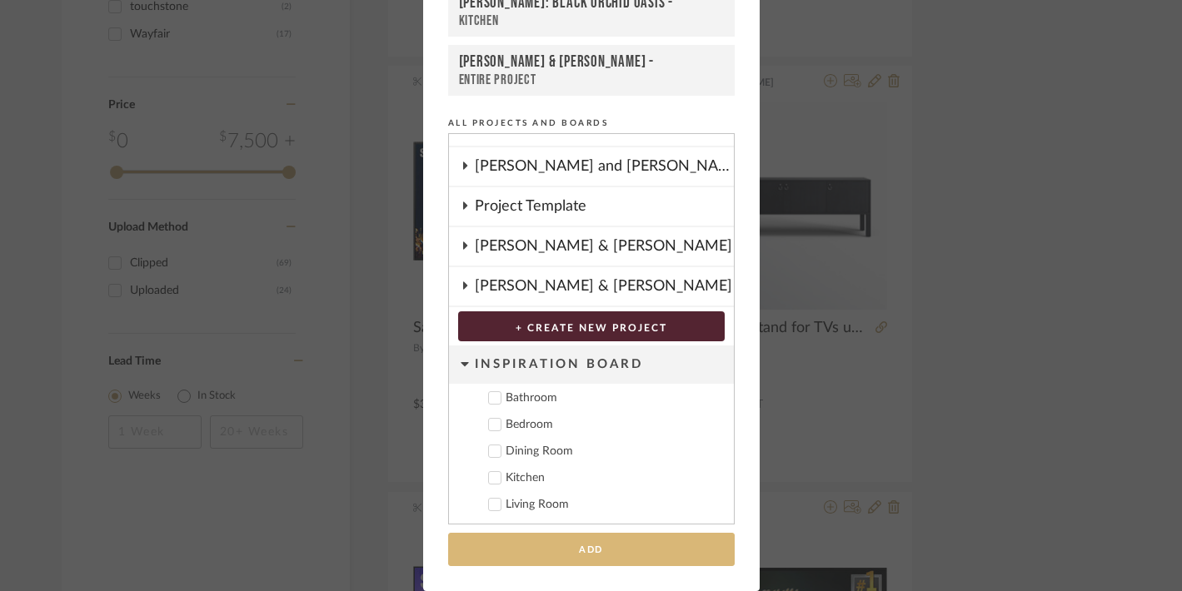
click at [553, 550] on button "Add" at bounding box center [591, 550] width 287 height 34
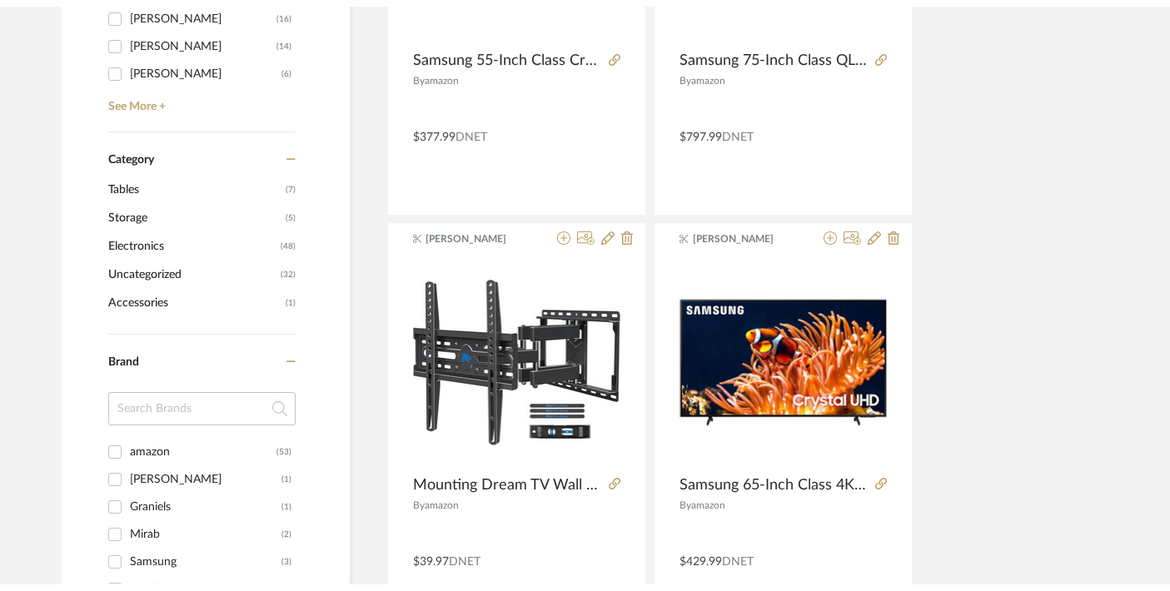
scroll to position [0, 0]
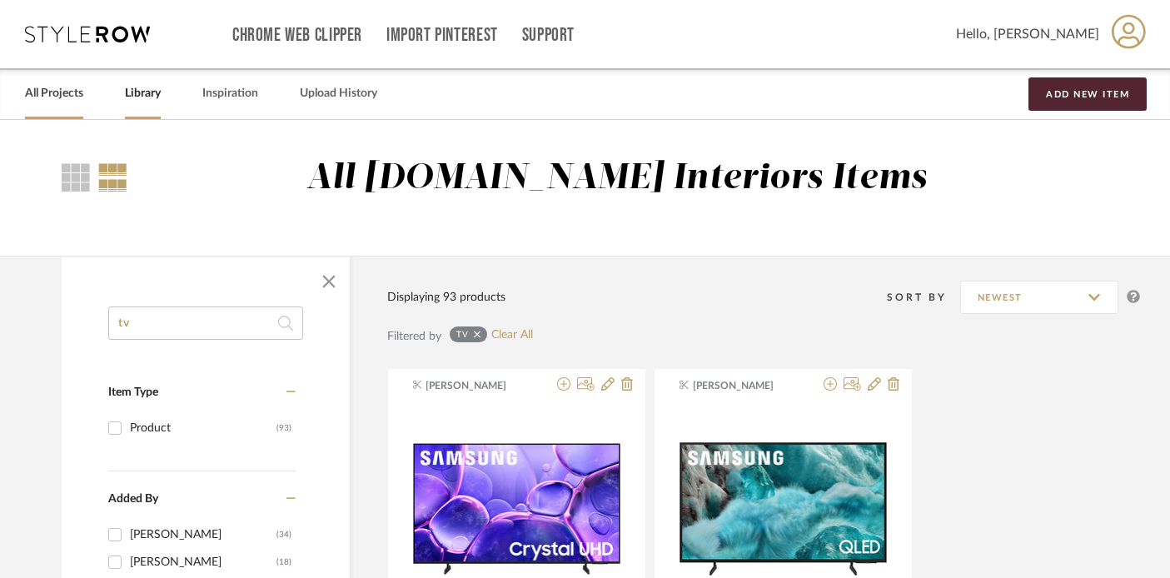
click at [57, 92] on link "All Projects" at bounding box center [54, 93] width 58 height 22
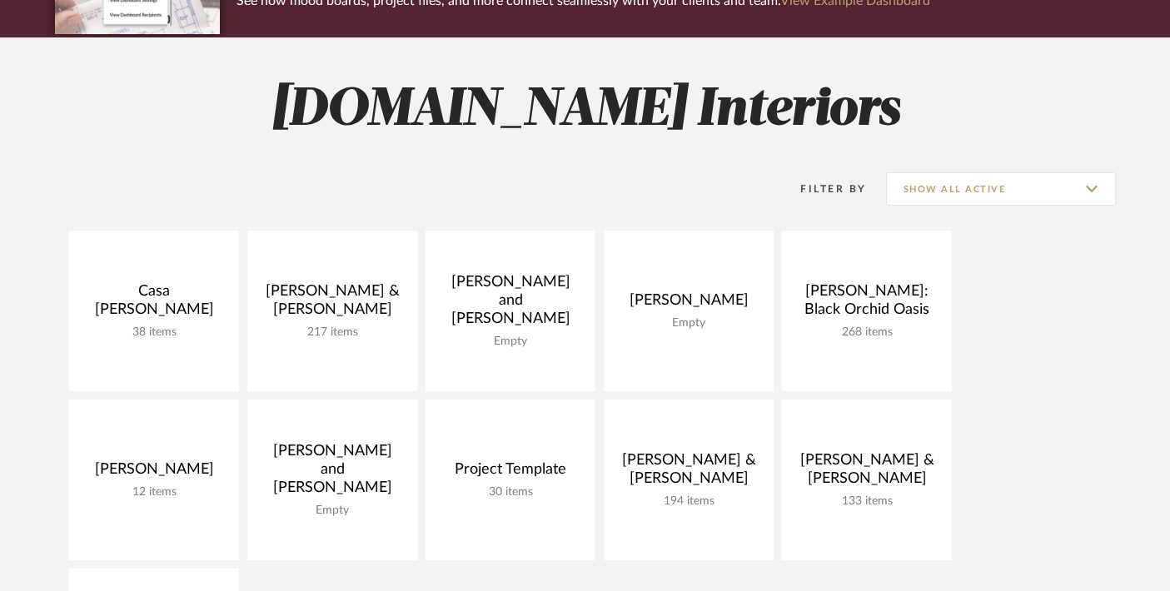
scroll to position [180, 0]
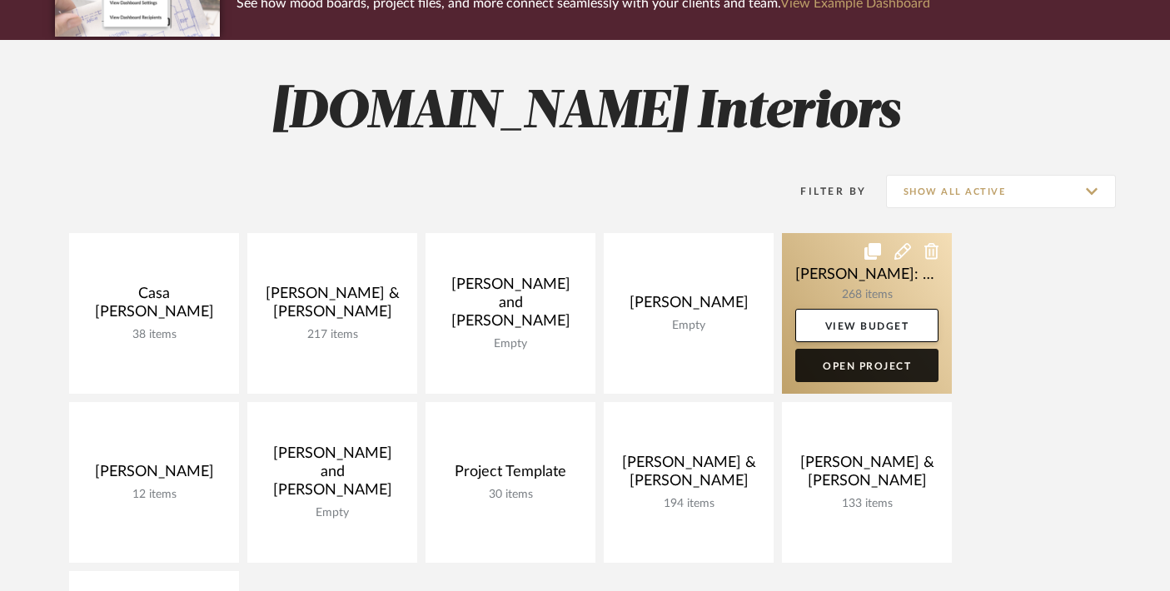
click at [866, 371] on link "Open Project" at bounding box center [867, 365] width 143 height 33
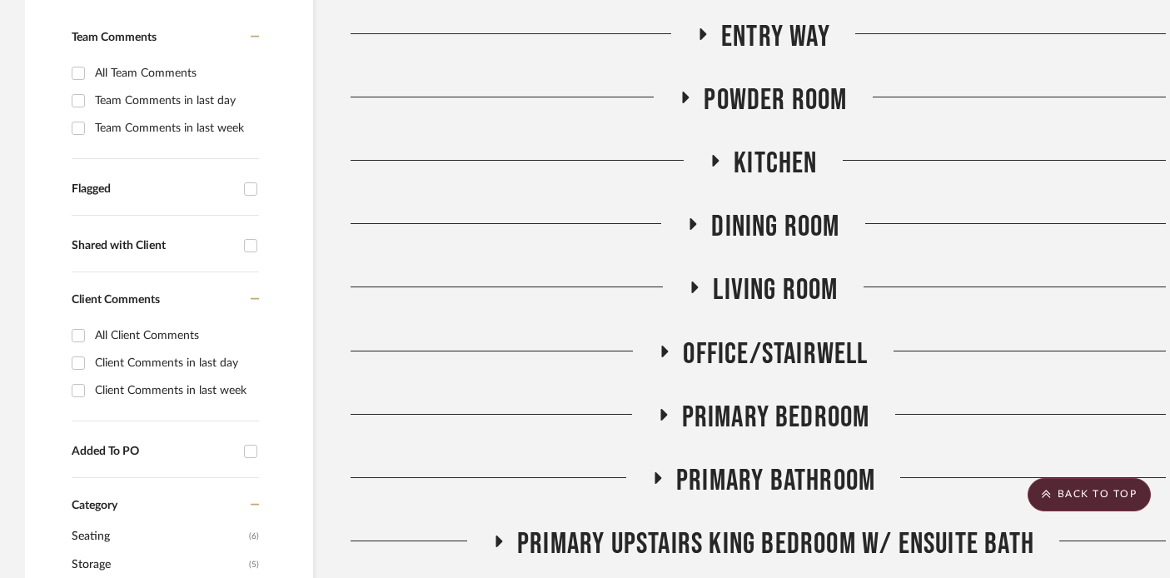
scroll to position [486, 0]
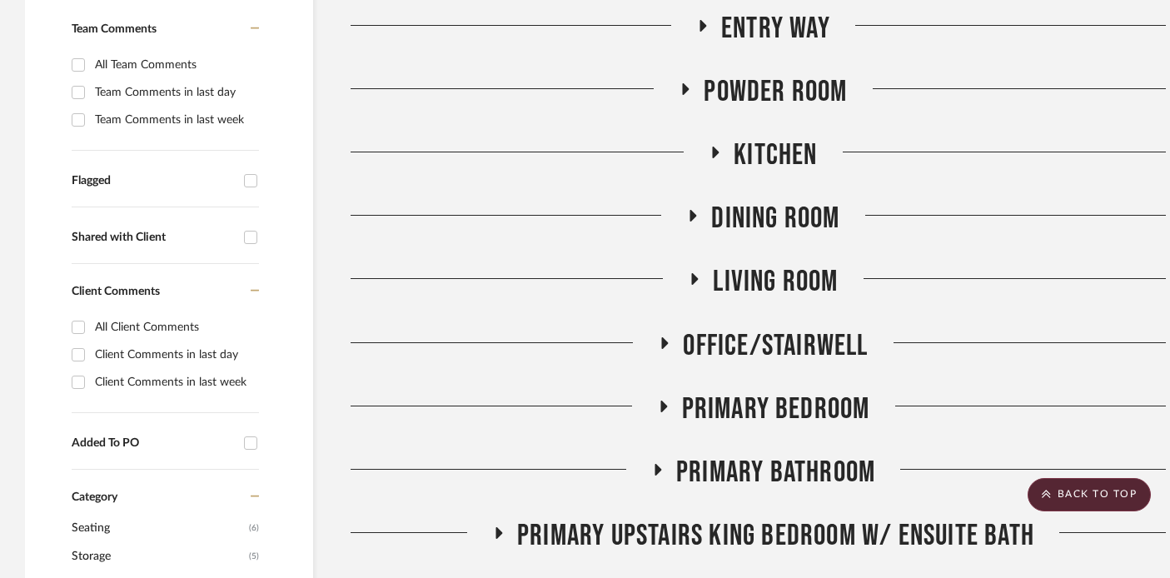
click at [696, 277] on icon at bounding box center [695, 279] width 7 height 12
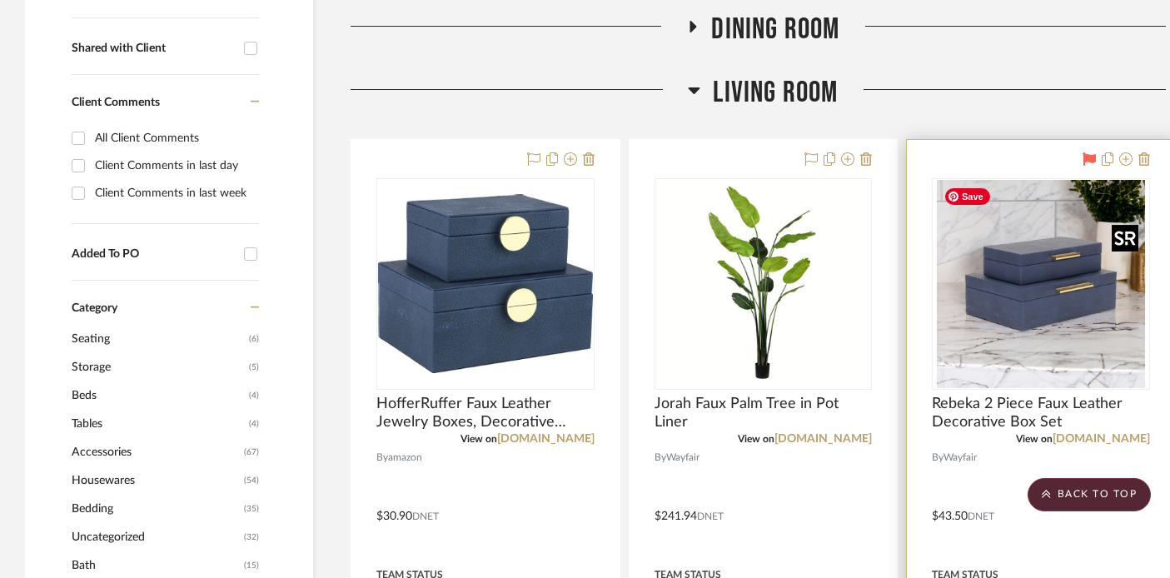
scroll to position [545, 0]
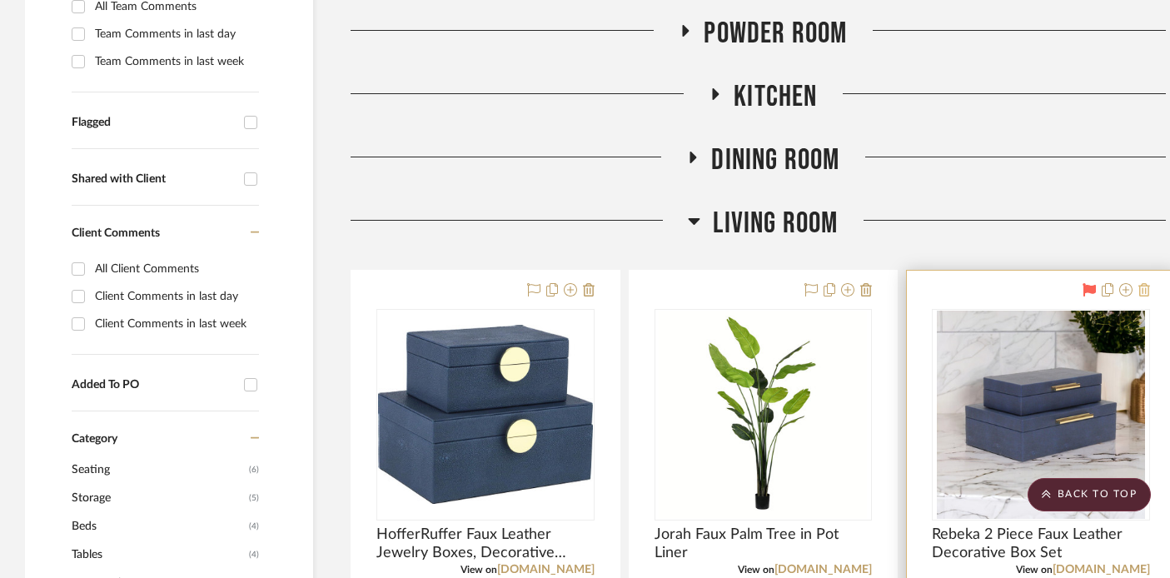
click at [1143, 288] on icon at bounding box center [1145, 289] width 12 height 13
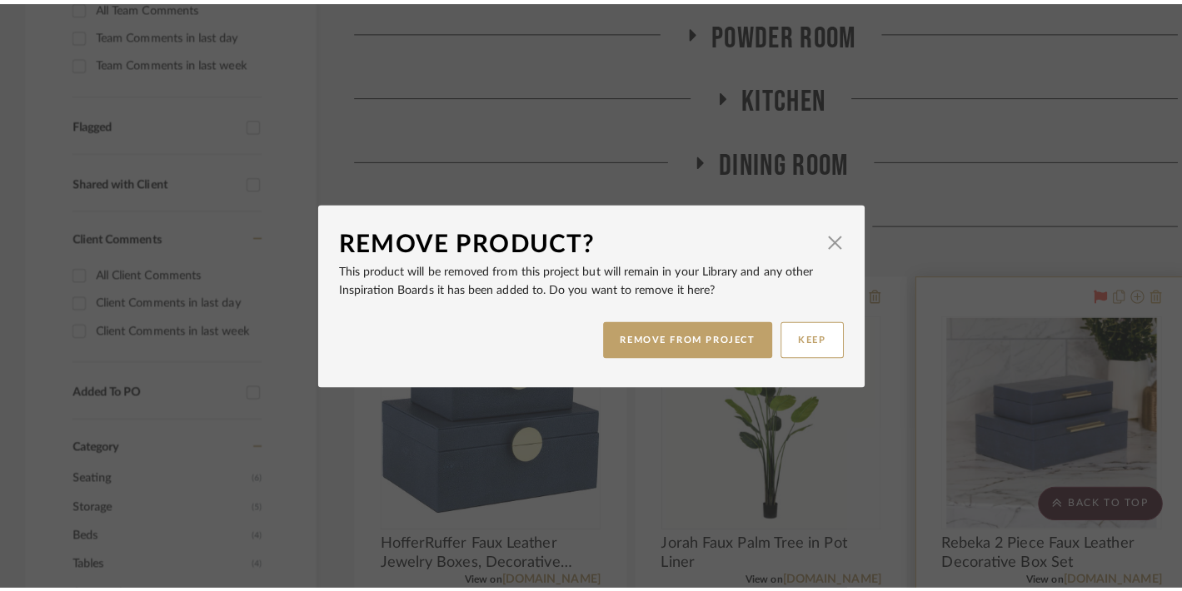
scroll to position [0, 0]
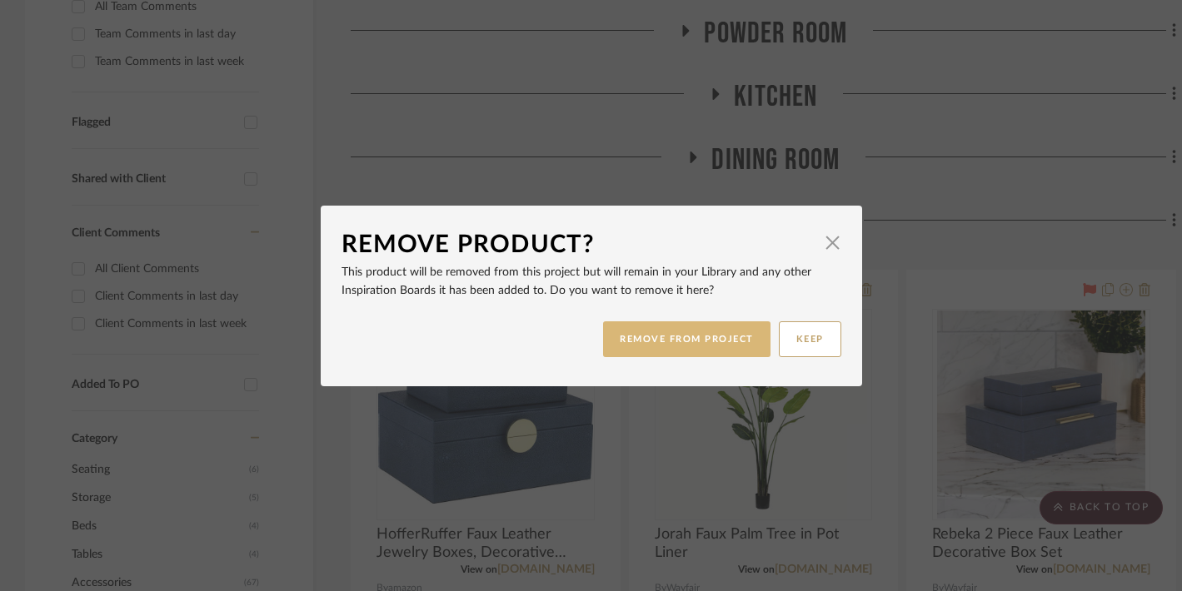
click at [656, 333] on button "REMOVE FROM PROJECT" at bounding box center [686, 340] width 167 height 36
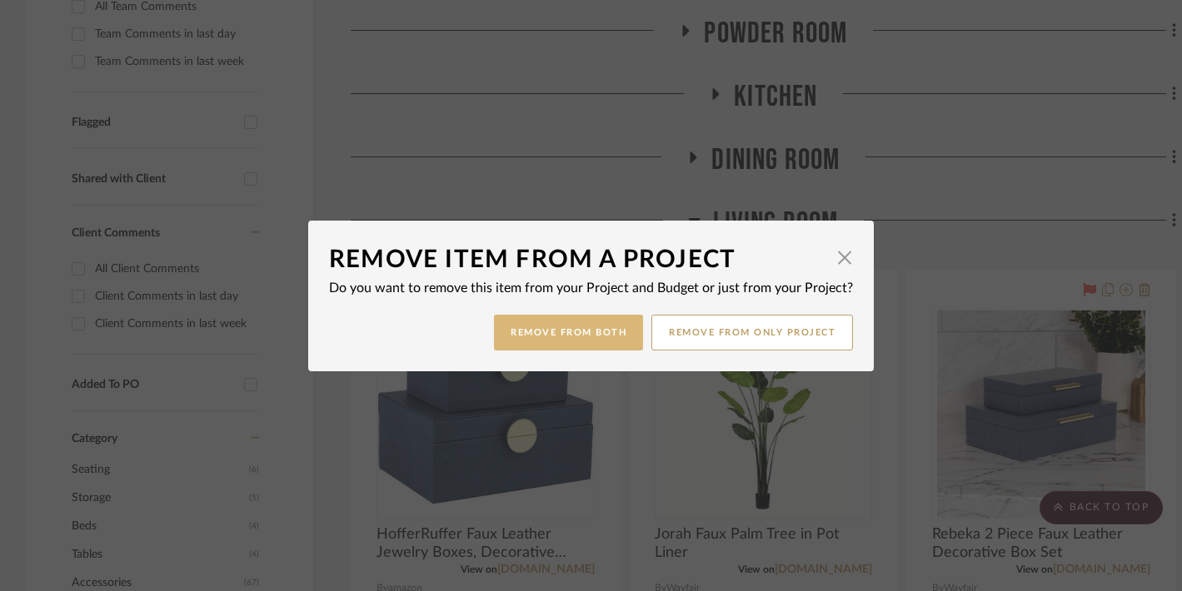
click at [566, 333] on button "Remove from Both" at bounding box center [568, 333] width 149 height 36
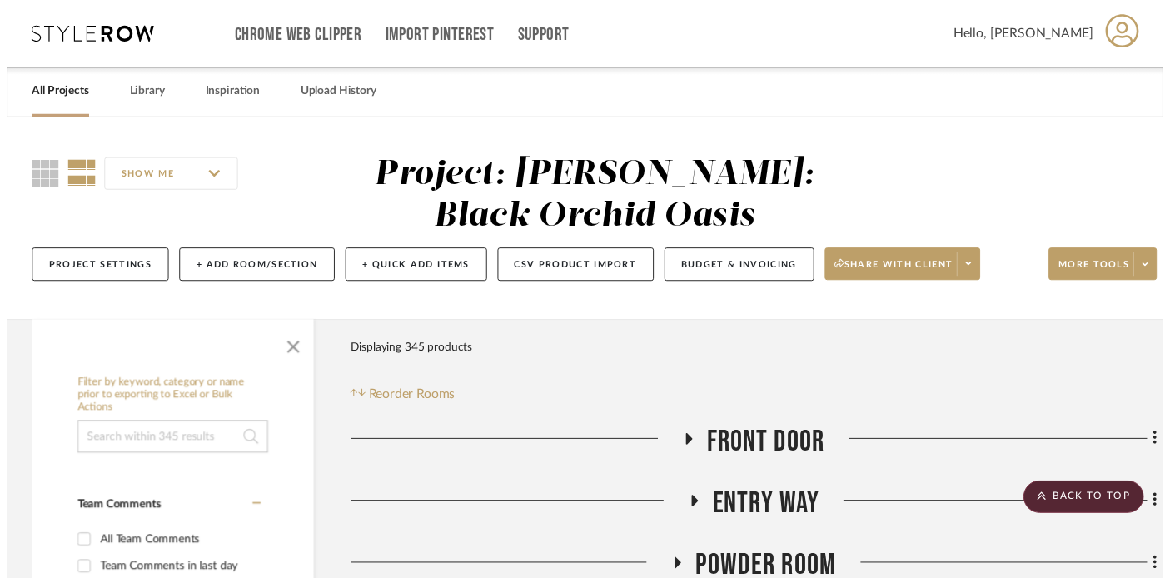
scroll to position [545, 0]
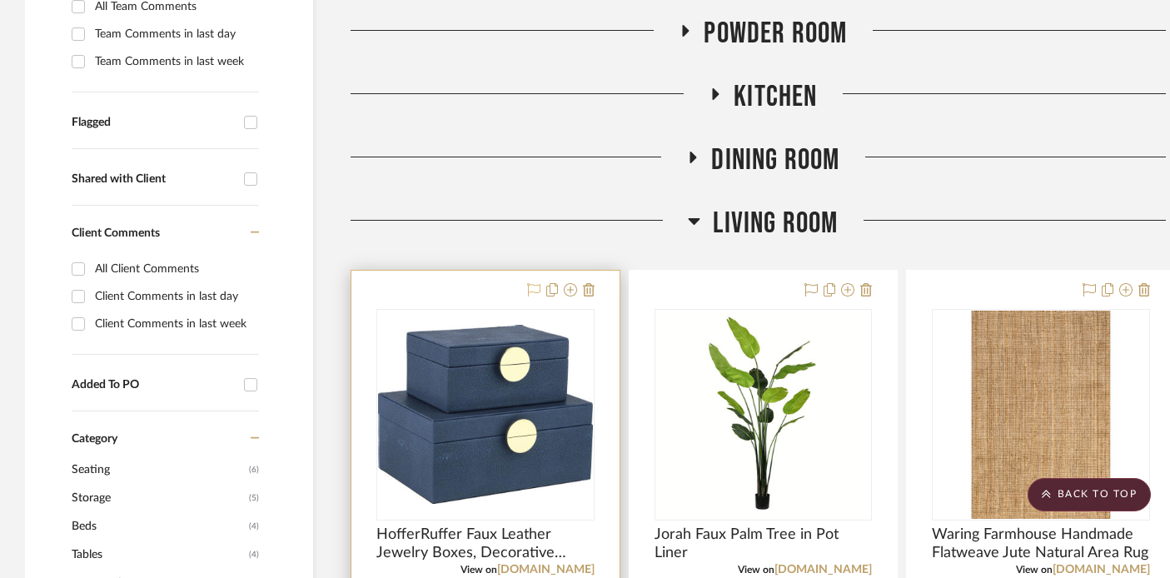
click at [531, 287] on icon at bounding box center [533, 289] width 13 height 13
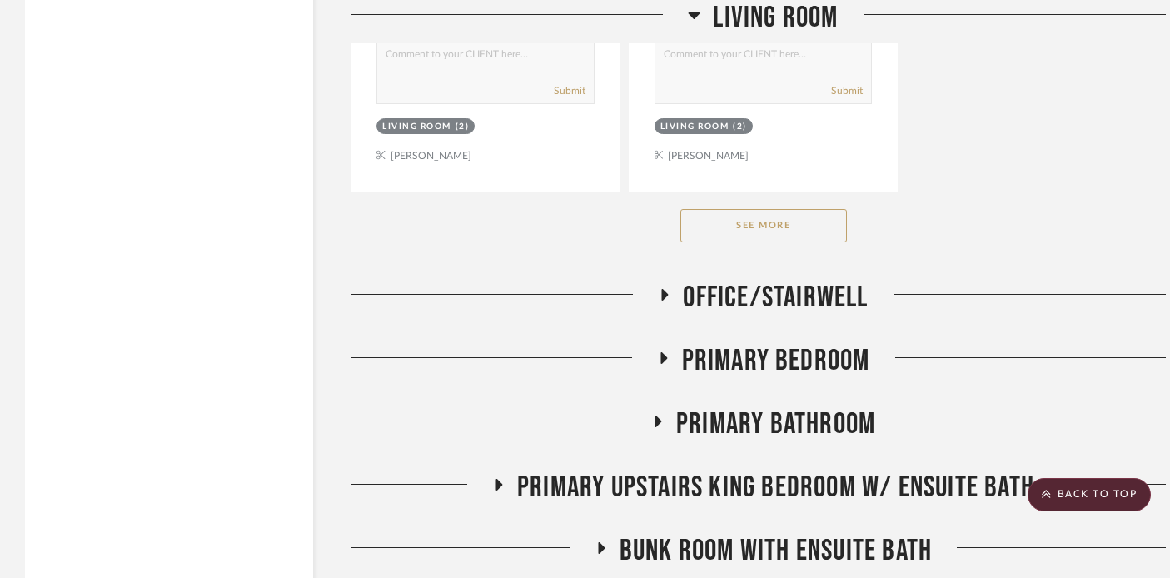
scroll to position [2778, 0]
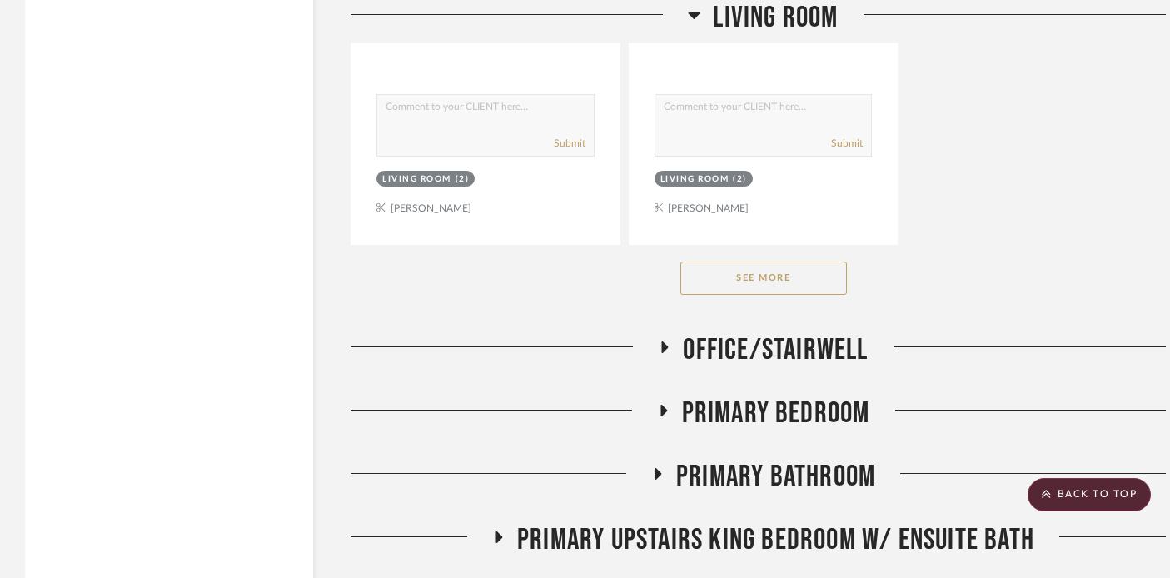
click at [751, 275] on button "See More" at bounding box center [764, 278] width 167 height 33
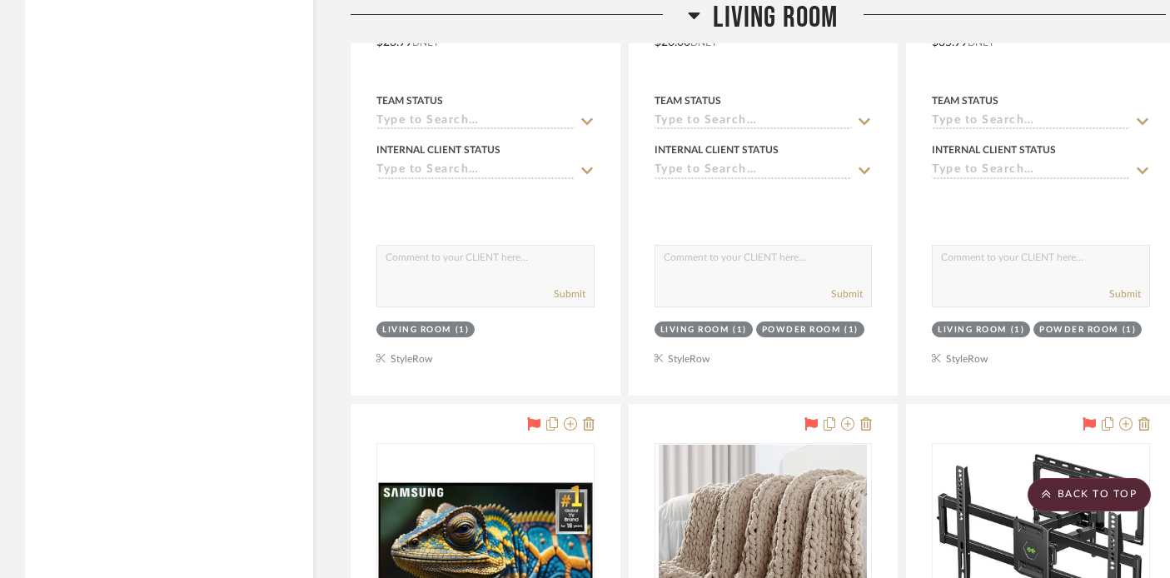
scroll to position [6312, 0]
